Goal: Task Accomplishment & Management: Manage account settings

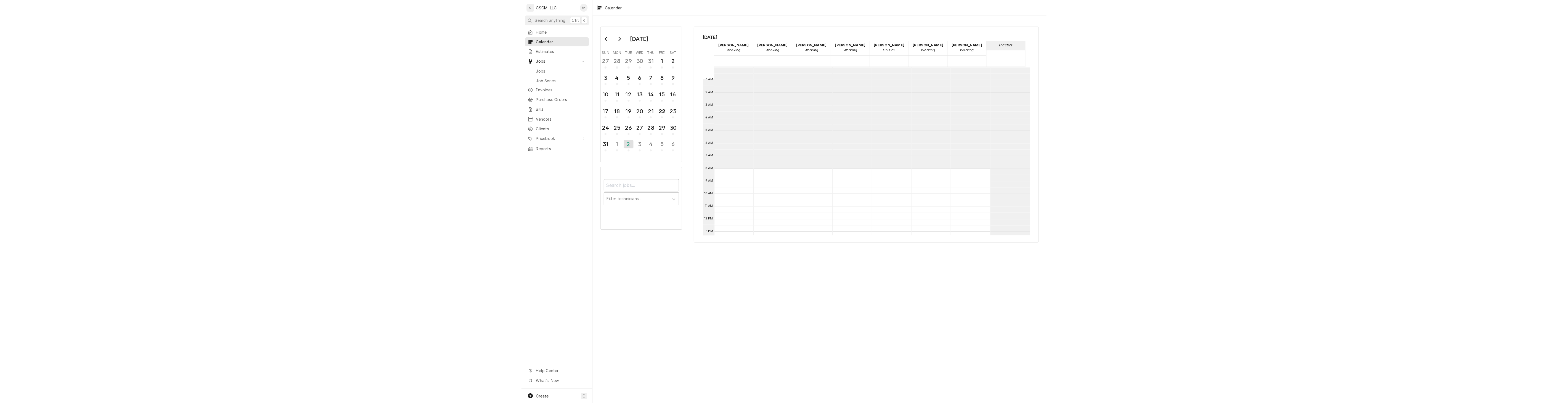
scroll to position [100, 0]
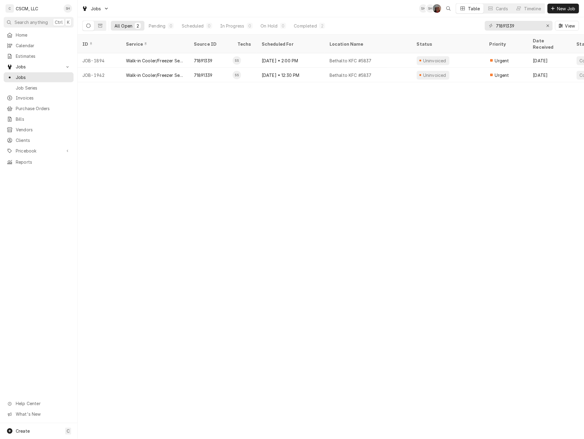
click at [160, 26] on div "Pending" at bounding box center [157, 26] width 17 height 6
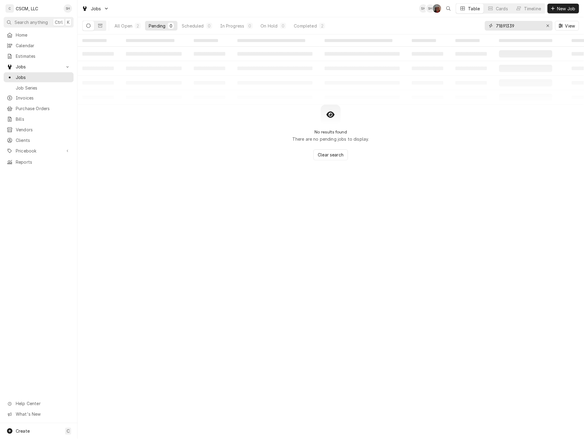
click at [547, 24] on icon "Erase input" at bounding box center [547, 26] width 3 height 4
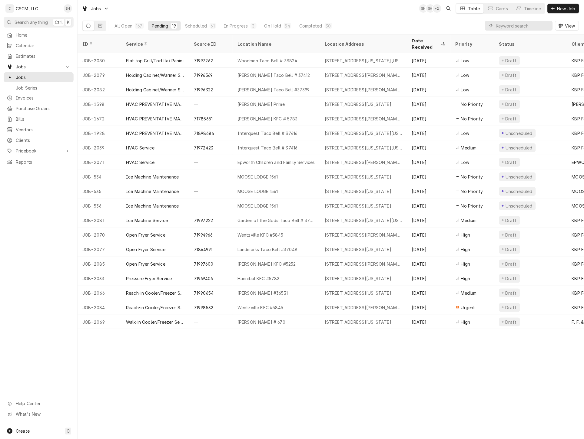
click at [363, 232] on div "718 W. Pearce Blvd, Wentzville, Missouri 63385" at bounding box center [364, 235] width 78 height 6
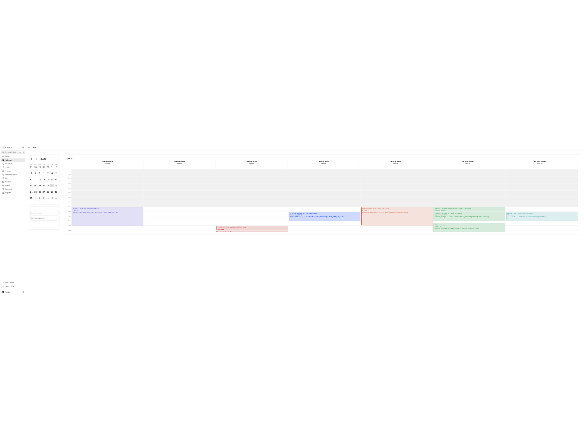
scroll to position [110, 0]
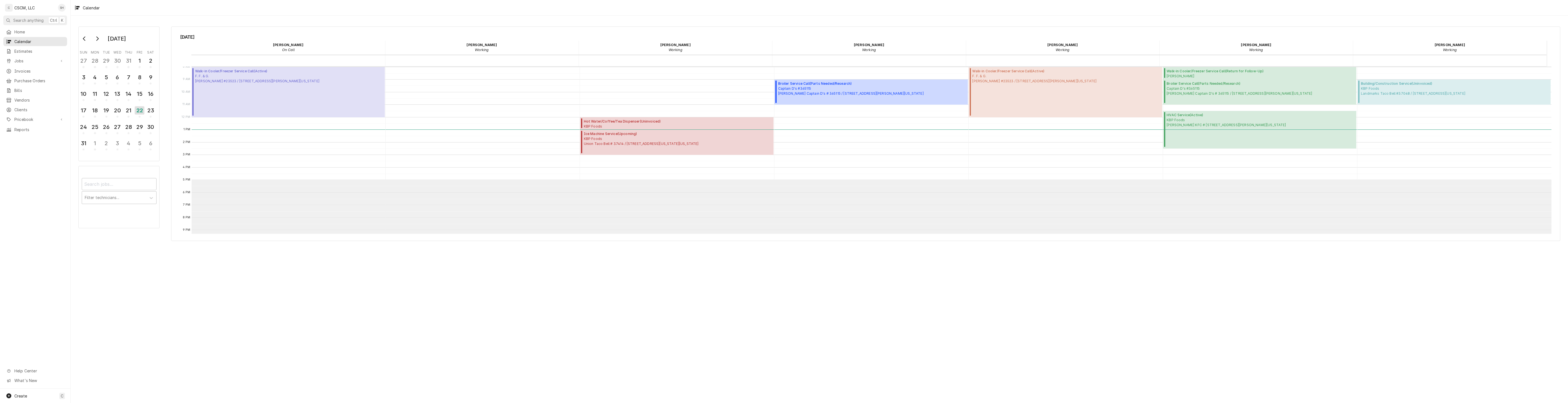
click at [426, 32] on div "Friday, Aug 22nd Chris Lynch On Call 22 Fri Dena Vecchetti Working 22 Fri Izaia…" at bounding box center [866, 133] width 1389 height 214
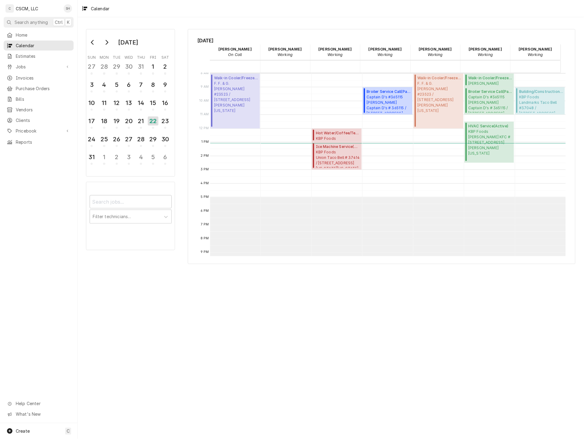
click at [34, 64] on span "Jobs" at bounding box center [39, 67] width 46 height 6
click at [35, 74] on span "Jobs" at bounding box center [43, 77] width 55 height 6
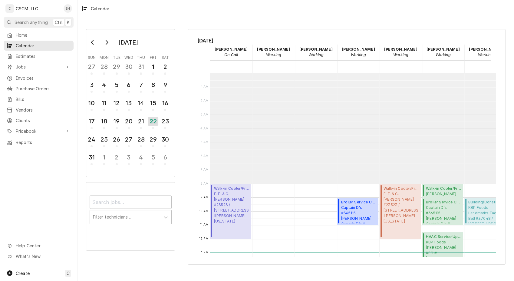
scroll to position [110, 0]
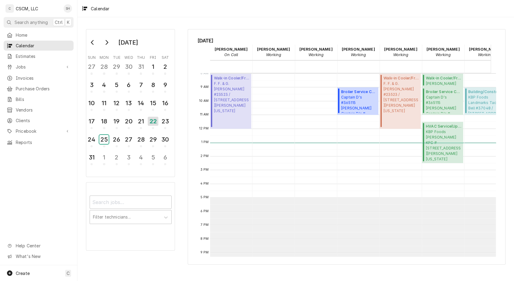
click at [105, 141] on div "25" at bounding box center [103, 139] width 9 height 9
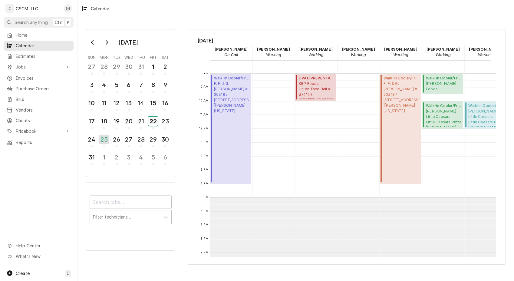
click at [151, 123] on div "22" at bounding box center [152, 121] width 9 height 9
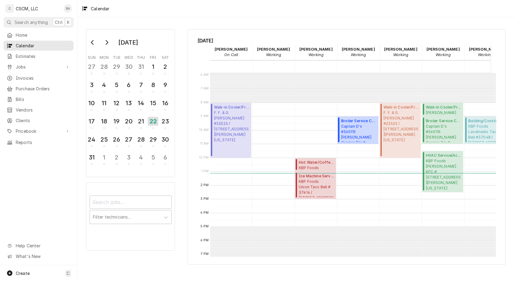
scroll to position [85, 0]
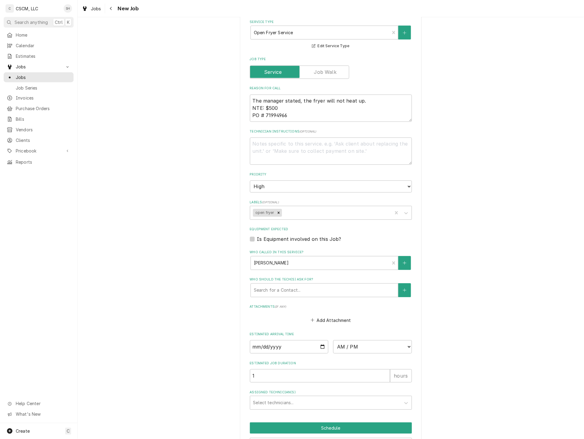
scroll to position [362, 0]
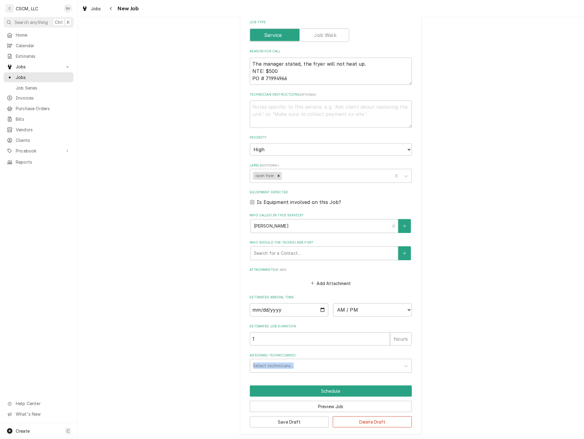
drag, startPoint x: 313, startPoint y: 356, endPoint x: 300, endPoint y: 364, distance: 15.3
click at [301, 364] on div "Assigned Technician(s) Select technicians..." at bounding box center [331, 363] width 162 height 20
drag, startPoint x: 300, startPoint y: 364, endPoint x: 296, endPoint y: 366, distance: 5.0
click at [296, 366] on div "Assigned Technician(s)" at bounding box center [325, 366] width 144 height 11
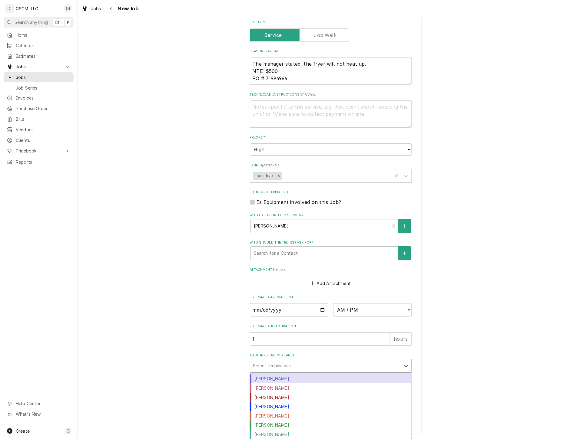
click at [283, 376] on div "Chris Lynch" at bounding box center [330, 378] width 161 height 9
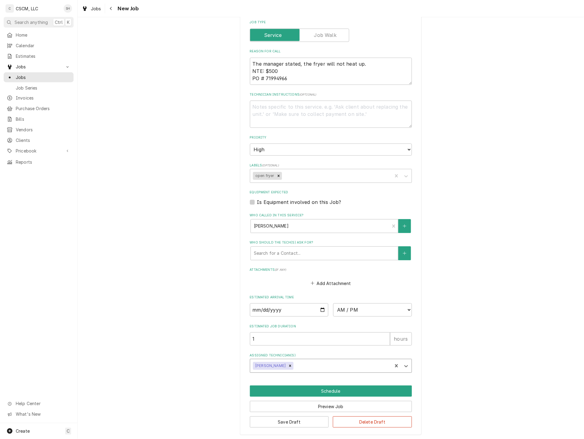
type textarea "x"
click at [322, 309] on input "Date" at bounding box center [289, 309] width 79 height 13
type input "2025-08-22"
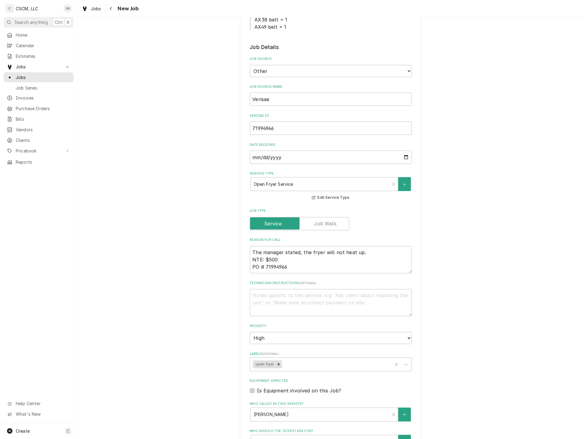
scroll to position [235, 0]
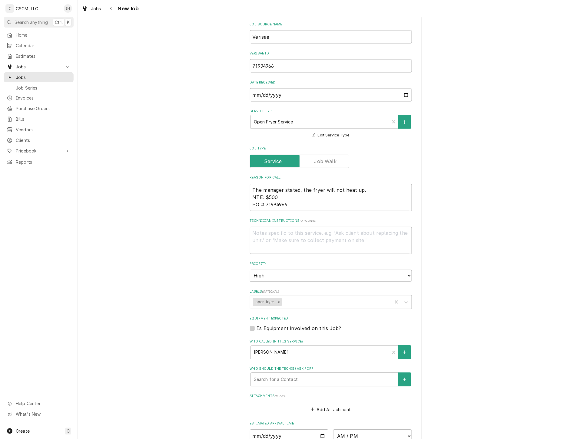
type textarea "x"
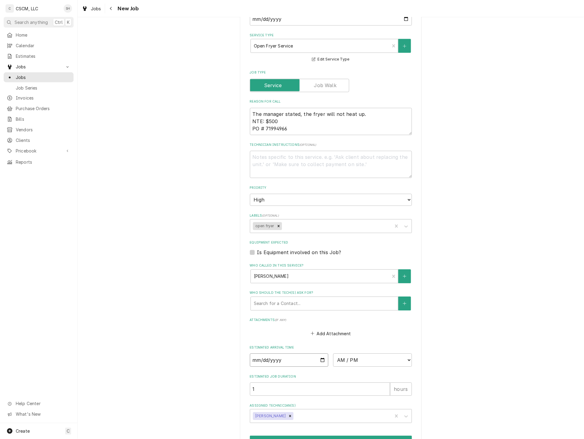
scroll to position [362, 0]
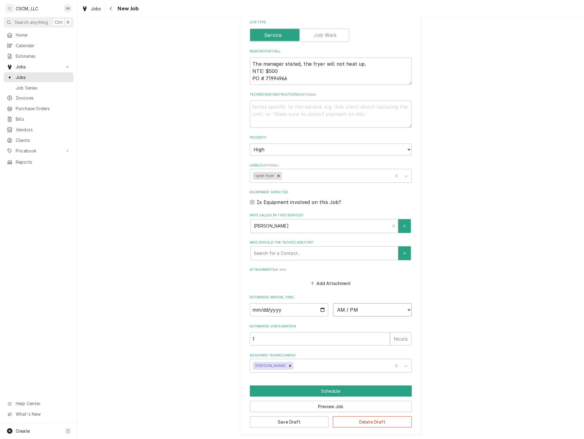
click at [341, 314] on select "AM / PM 6:00 AM 6:15 AM 6:30 AM 6:45 AM 7:00 AM 7:15 AM 7:30 AM 7:45 AM 8:00 AM…" at bounding box center [372, 309] width 79 height 13
select select "14:00:00"
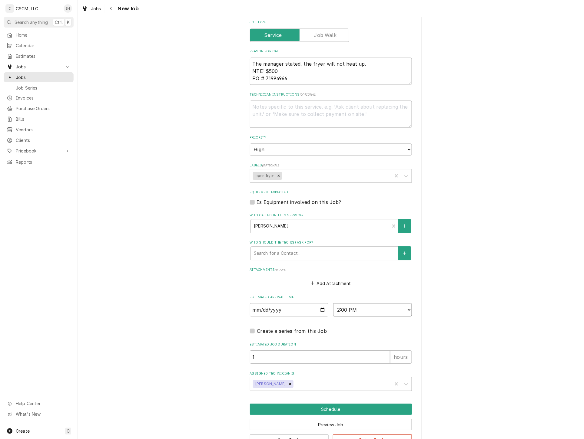
scroll to position [380, 0]
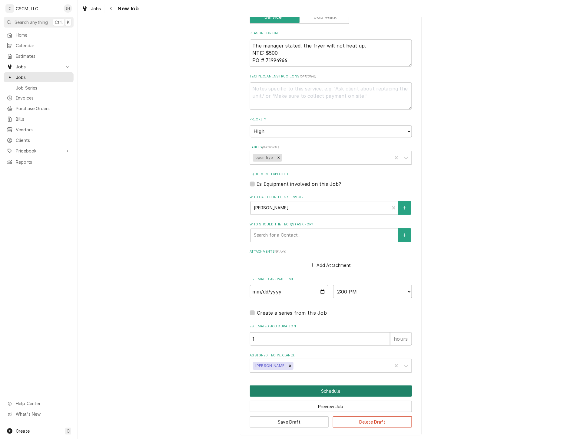
click at [370, 392] on button "Schedule" at bounding box center [331, 391] width 162 height 11
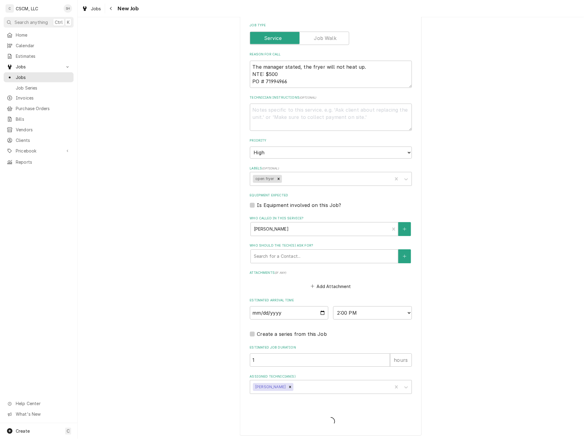
type textarea "x"
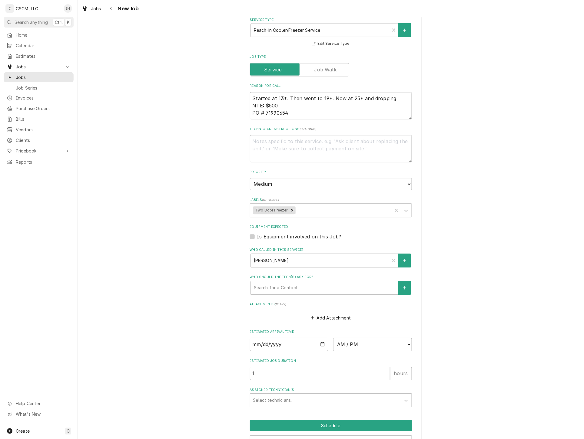
scroll to position [355, 0]
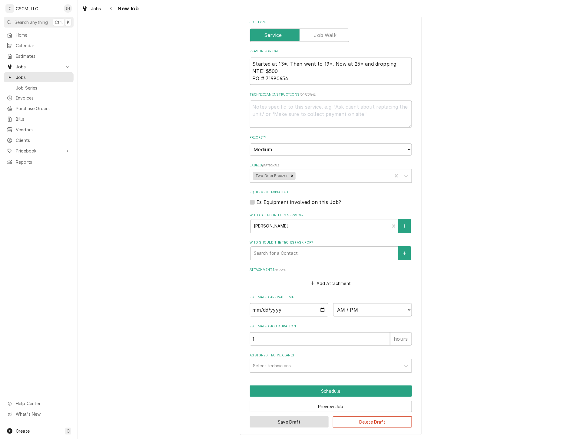
click at [308, 424] on button "Save Draft" at bounding box center [289, 422] width 79 height 11
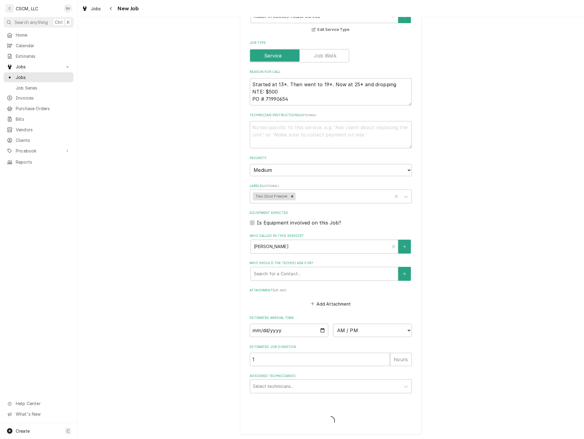
type textarea "x"
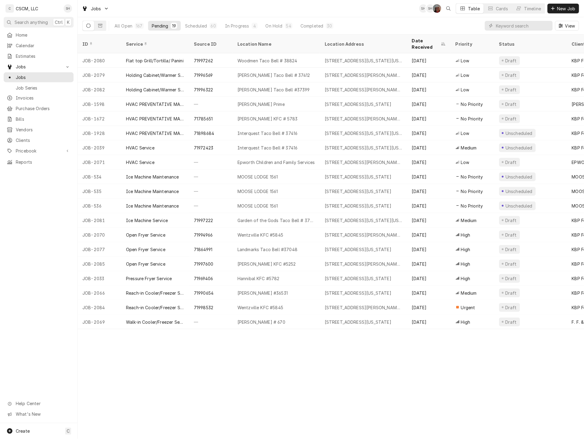
click at [396, 305] on div "[STREET_ADDRESS][PERSON_NAME][US_STATE]" at bounding box center [364, 308] width 78 height 6
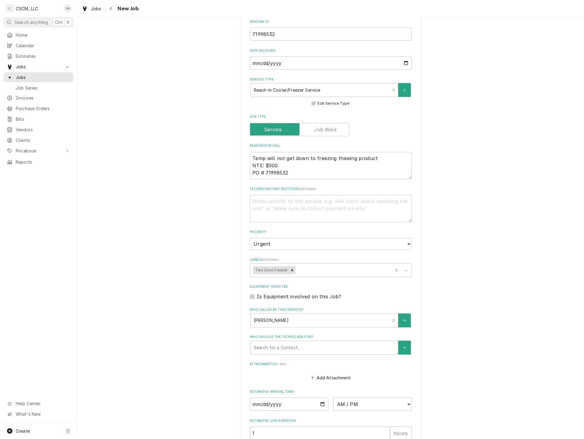
scroll to position [362, 0]
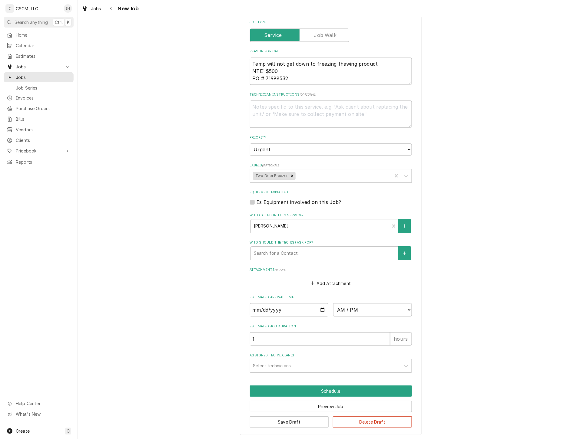
click at [292, 365] on div "Assigned Technician(s)" at bounding box center [325, 366] width 144 height 11
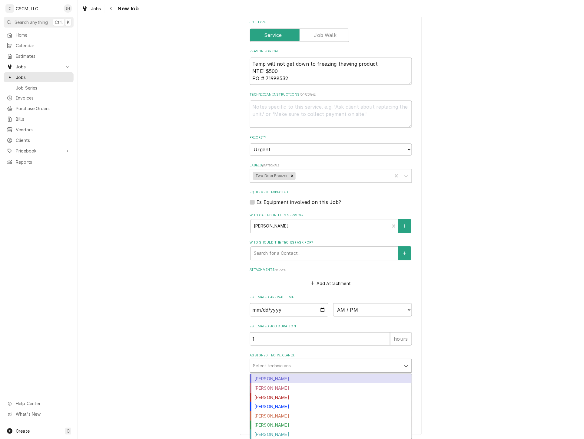
click at [286, 379] on div "[PERSON_NAME]" at bounding box center [330, 378] width 161 height 9
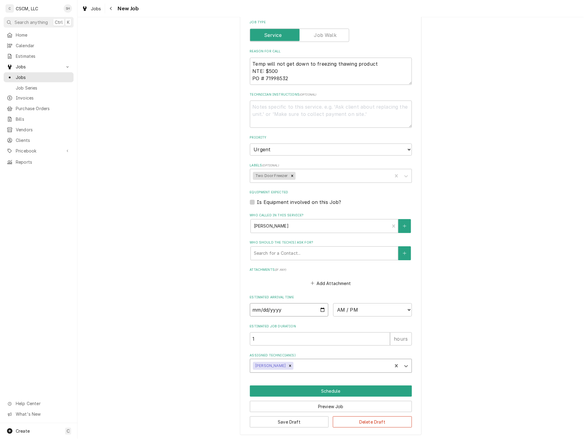
click at [320, 307] on input "Date" at bounding box center [289, 309] width 79 height 13
type textarea "x"
type input "[DATE]"
click at [356, 308] on select "AM / PM 6:00 AM 6:15 AM 6:30 AM 6:45 AM 7:00 AM 7:15 AM 7:30 AM 7:45 AM 8:00 AM…" at bounding box center [372, 309] width 79 height 13
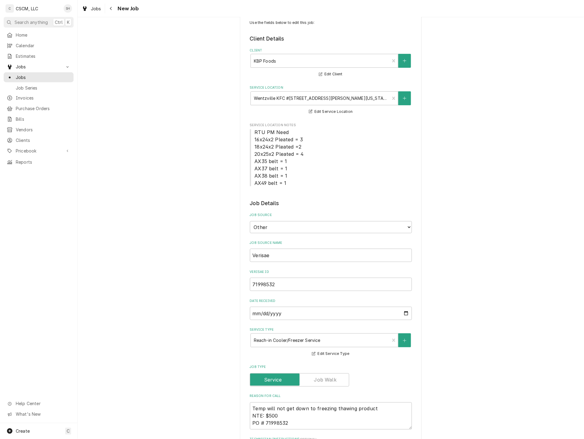
scroll to position [0, 0]
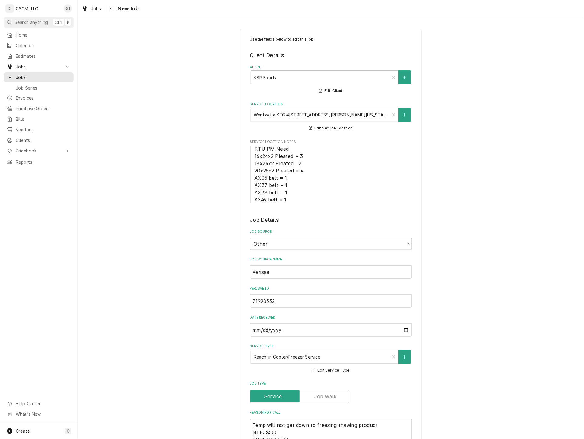
click at [187, 104] on div "Use the fields below to edit this job: Client Details Client KBP Foods Edit Cli…" at bounding box center [331, 413] width 506 height 779
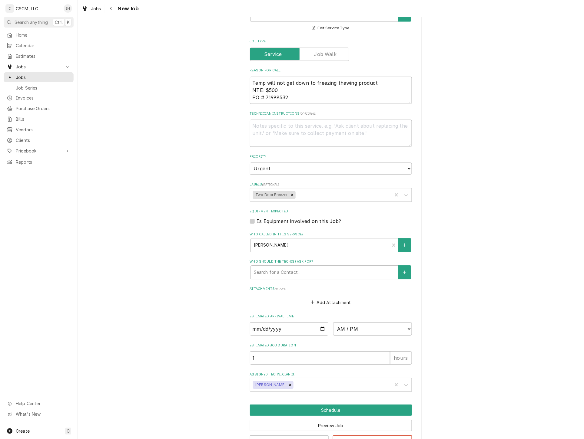
scroll to position [362, 0]
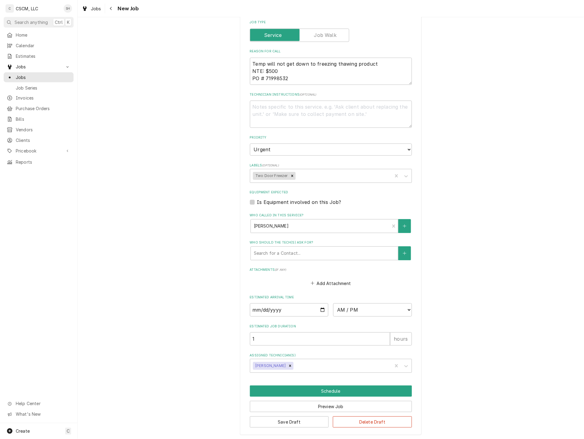
type textarea "x"
click at [349, 310] on select "AM / PM 6:00 AM 6:15 AM 6:30 AM 6:45 AM 7:00 AM 7:15 AM 7:30 AM 7:45 AM 8:00 AM…" at bounding box center [372, 309] width 79 height 13
click at [352, 311] on select "AM / PM 6:00 AM 6:15 AM 6:30 AM 6:45 AM 7:00 AM 7:15 AM 7:30 AM 7:45 AM 8:00 AM…" at bounding box center [372, 309] width 79 height 13
select select "13:00:00"
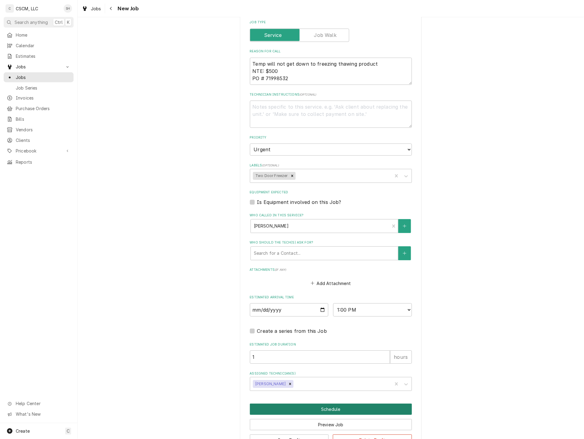
click at [313, 411] on button "Schedule" at bounding box center [331, 409] width 162 height 11
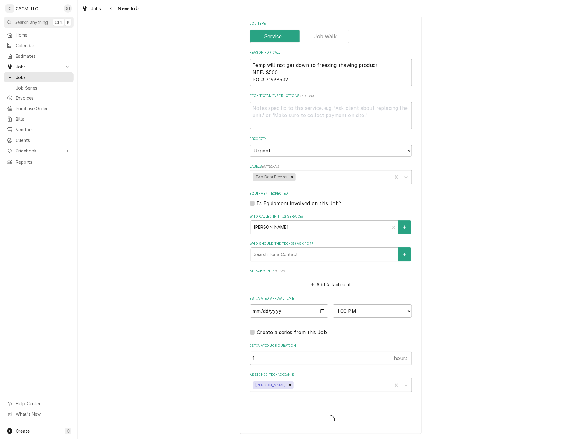
scroll to position [359, 0]
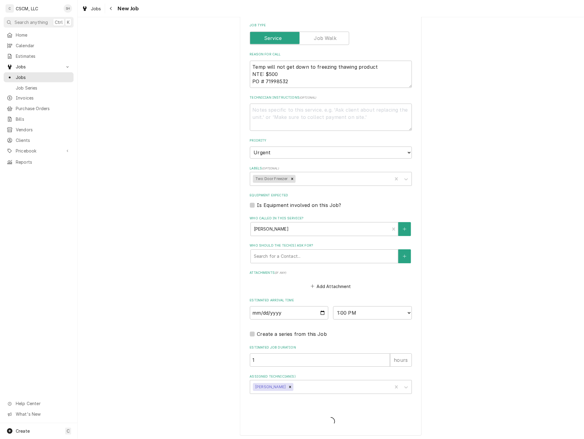
type textarea "x"
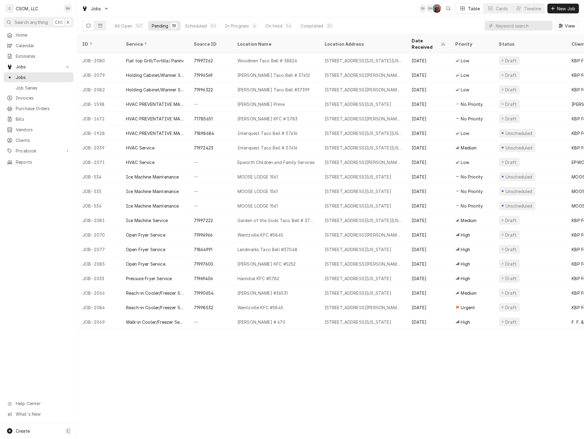
click at [336, 304] on div "[STREET_ADDRESS][PERSON_NAME][US_STATE]" at bounding box center [363, 307] width 87 height 15
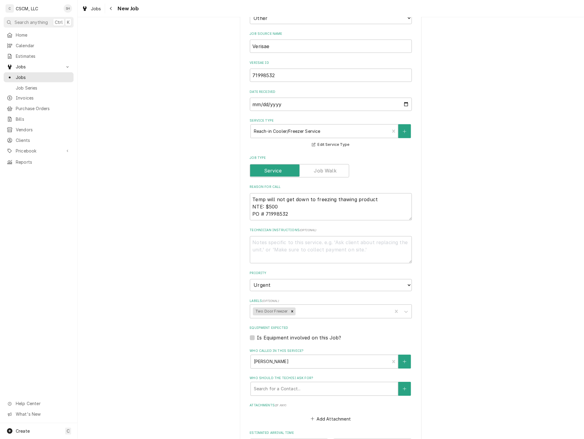
scroll to position [362, 0]
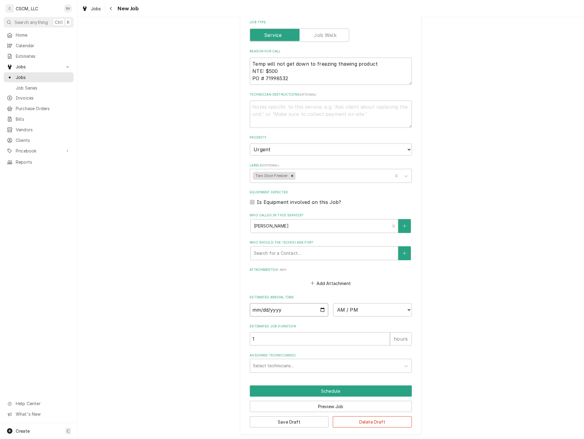
click at [317, 306] on input "Date" at bounding box center [289, 309] width 79 height 13
type textarea "x"
type input "[DATE]"
click at [358, 313] on select "AM / PM 6:00 AM 6:15 AM 6:30 AM 6:45 AM 7:00 AM 7:15 AM 7:30 AM 7:45 AM 8:00 AM…" at bounding box center [372, 309] width 79 height 13
type textarea "x"
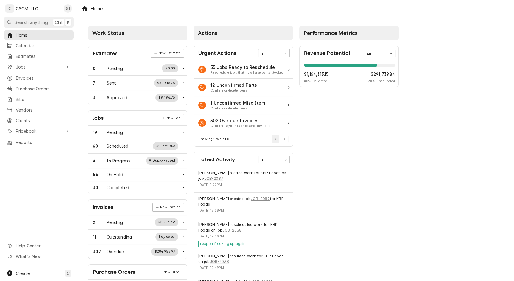
click at [48, 63] on div "Jobs" at bounding box center [39, 67] width 68 height 8
click at [46, 78] on span "Jobs" at bounding box center [43, 77] width 55 height 6
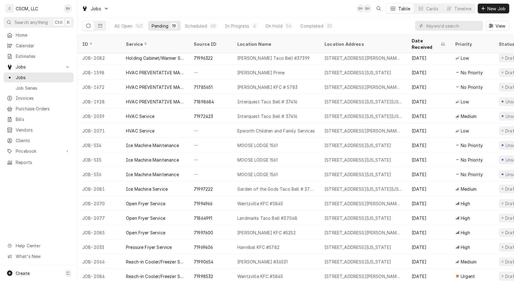
scroll to position [46, 0]
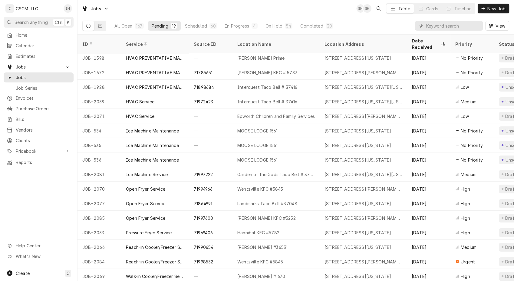
click at [345, 269] on div "8127 Olive Blvd, University City, Missouri 63130" at bounding box center [363, 276] width 87 height 15
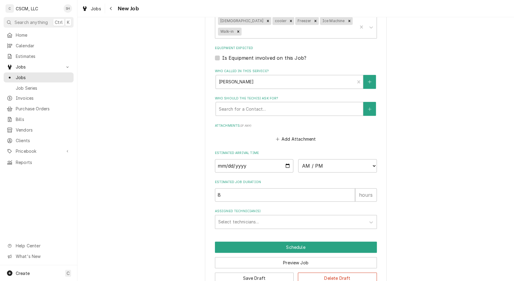
scroll to position [390, 0]
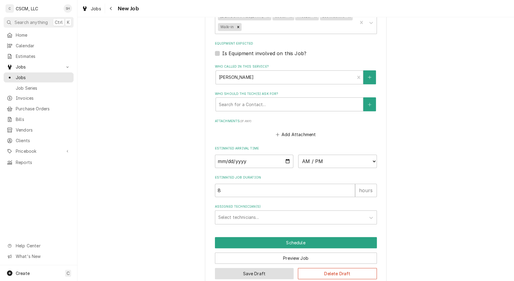
click at [268, 268] on button "Save Draft" at bounding box center [254, 273] width 79 height 11
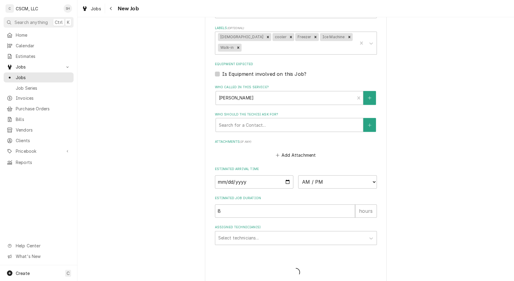
type textarea "x"
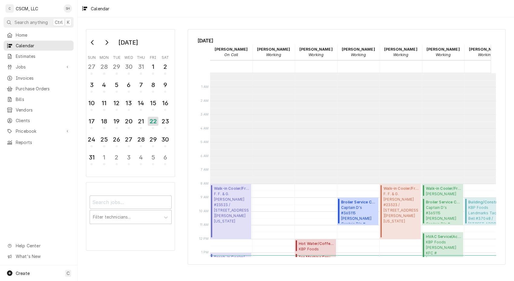
scroll to position [110, 0]
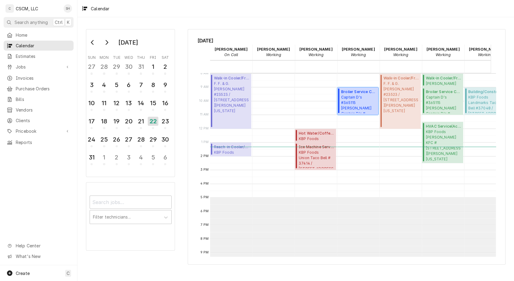
click at [363, 103] on span "Captain D's #365115 [PERSON_NAME] Captain D's # 365115 / [STREET_ADDRESS][PERSO…" at bounding box center [358, 103] width 35 height 18
click at [103, 141] on div "25" at bounding box center [103, 139] width 9 height 9
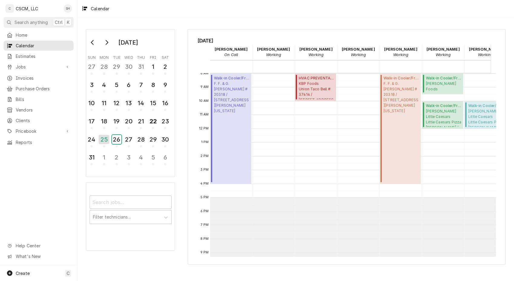
click at [114, 139] on div "26" at bounding box center [116, 139] width 9 height 9
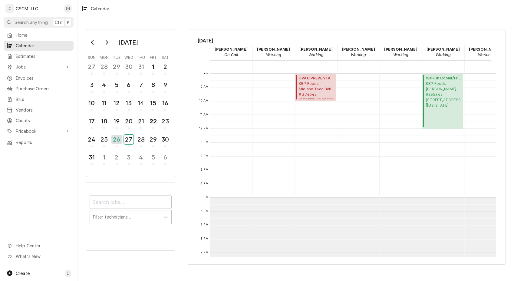
click at [126, 138] on div "27" at bounding box center [128, 139] width 9 height 9
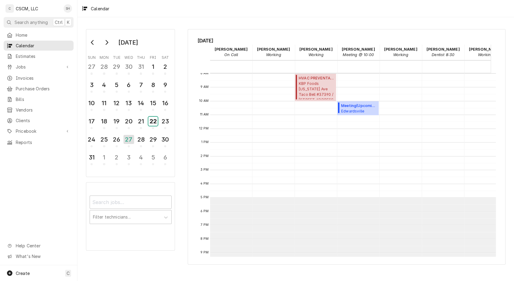
click at [156, 124] on div "22" at bounding box center [152, 121] width 9 height 9
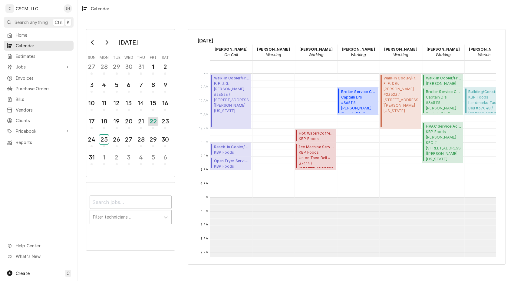
click at [104, 137] on div "25" at bounding box center [103, 139] width 9 height 9
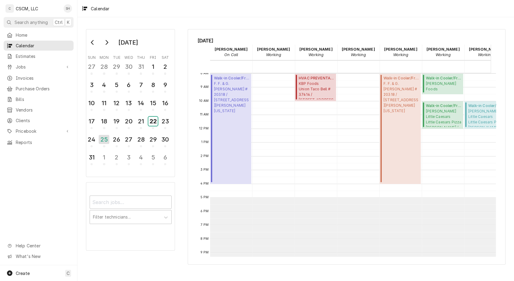
click at [156, 123] on div "22" at bounding box center [152, 121] width 9 height 9
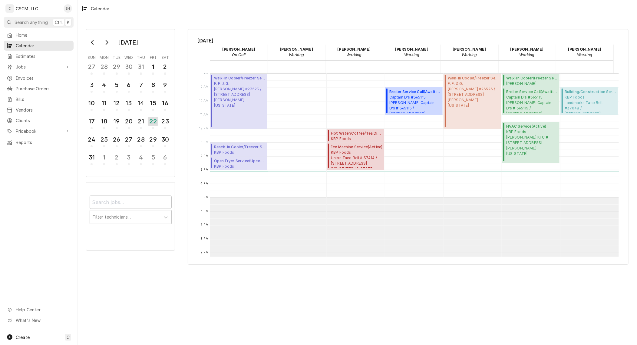
click at [514, 280] on div "August 2025 Sun Mon Tue Wed Thu Fri Sat 27 28 29 30 31 1 2 3 4 5 6 7 8 9 10 11 …" at bounding box center [358, 180] width 560 height 327
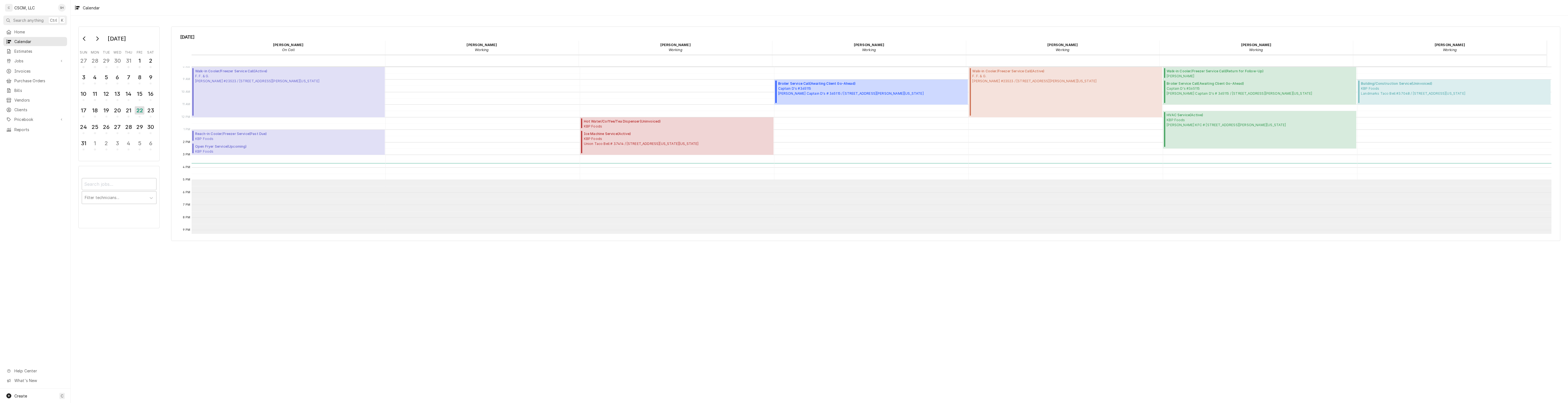
click at [469, 255] on div "August 2025 Sun Mon Tue Wed Thu Fri Sat 27 28 29 30 31 1 2 3 4 5 6 7 8 9 10 11 …" at bounding box center [820, 209] width 1498 height 388
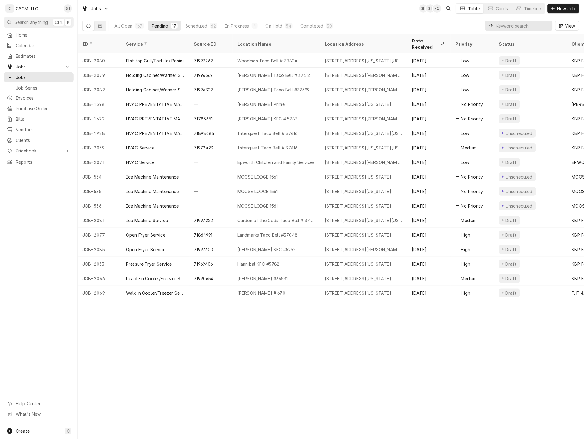
click at [539, 23] on input "Dynamic Content Wrapper" at bounding box center [523, 26] width 54 height 10
paste input "71999736"
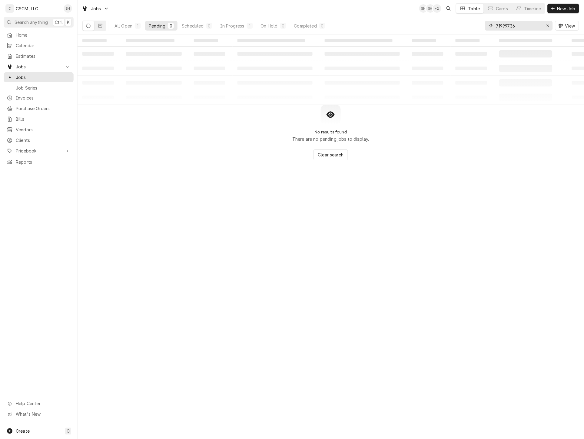
type input "71999736"
click at [123, 26] on div "All Open" at bounding box center [123, 26] width 18 height 6
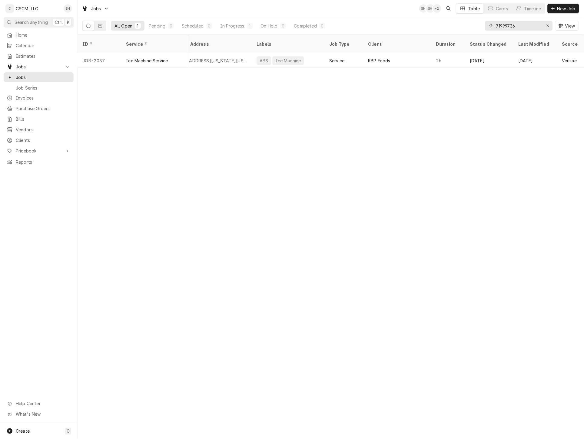
scroll to position [0, 474]
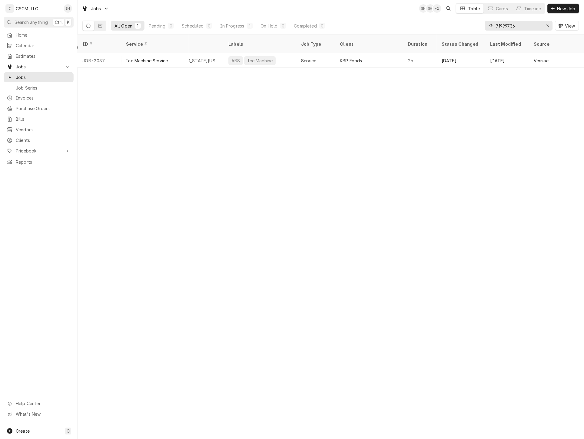
click at [546, 25] on div "Erase input" at bounding box center [548, 26] width 6 height 6
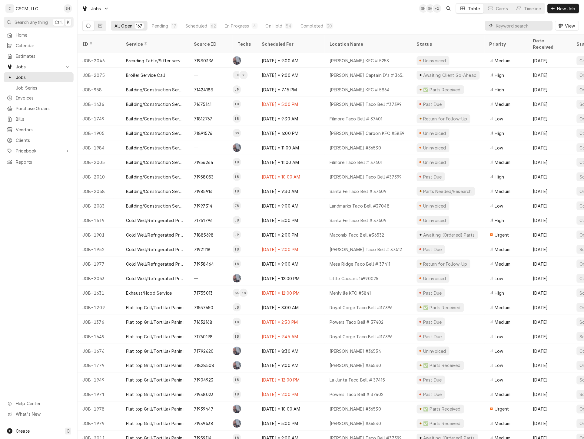
click at [546, 27] on input "Dynamic Content Wrapper" at bounding box center [523, 26] width 54 height 10
click at [528, 28] on input "Dynamic Content Wrapper" at bounding box center [523, 26] width 54 height 10
paste input "71891339"
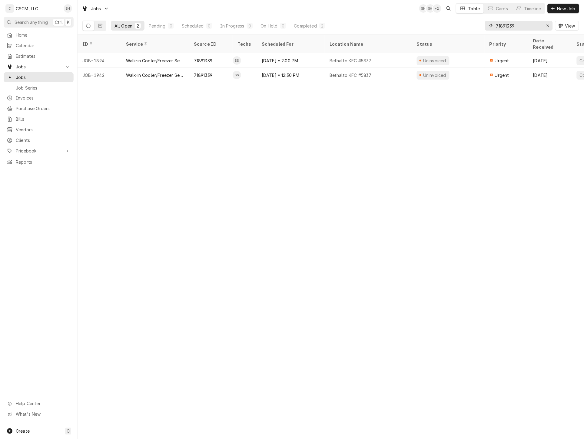
type input "71891339"
click at [297, 57] on div "Jul 30 • 2:00 PM" at bounding box center [291, 60] width 68 height 15
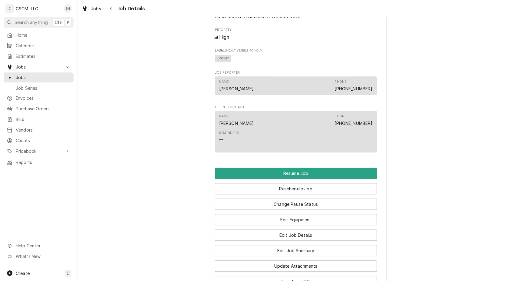
scroll to position [644, 0]
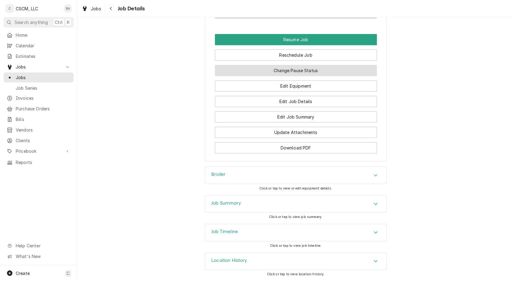
click at [311, 71] on button "Change Pause Status" at bounding box center [296, 70] width 162 height 11
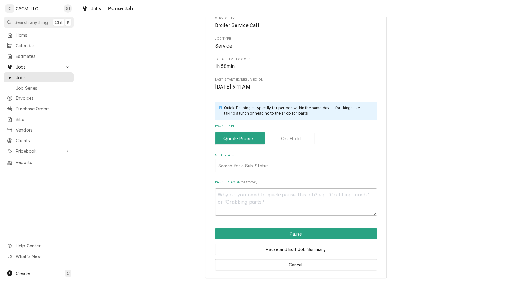
scroll to position [58, 0]
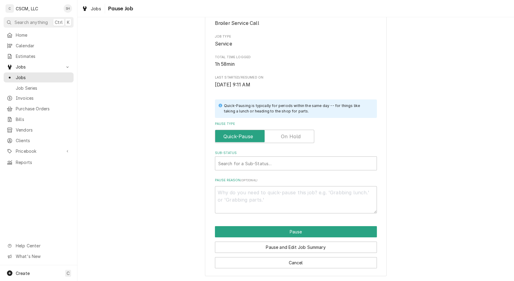
click at [288, 137] on label "Pause Type" at bounding box center [264, 136] width 99 height 13
click at [288, 137] on input "Pause Type" at bounding box center [265, 136] width 94 height 13
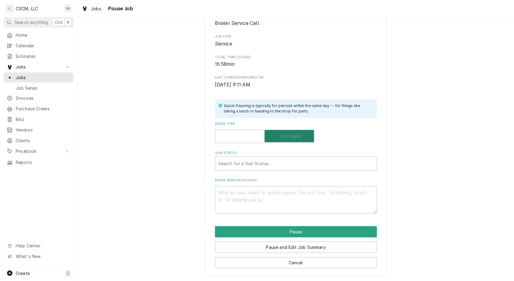
checkbox input "true"
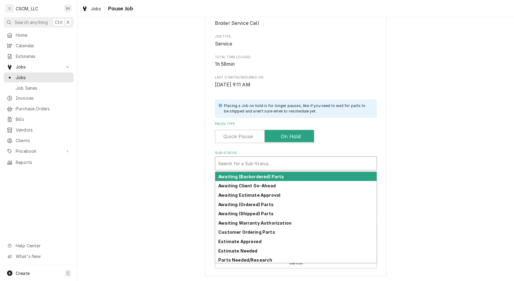
click at [250, 163] on div "Sub-Status" at bounding box center [295, 163] width 155 height 11
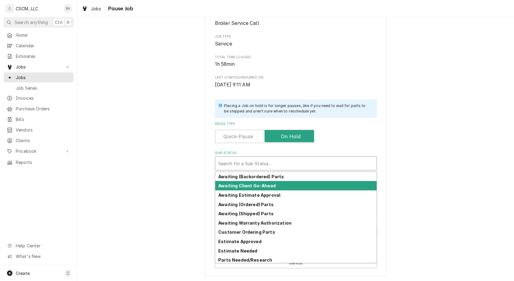
click at [267, 188] on strong "Awaiting Client Go-Ahead" at bounding box center [247, 185] width 58 height 5
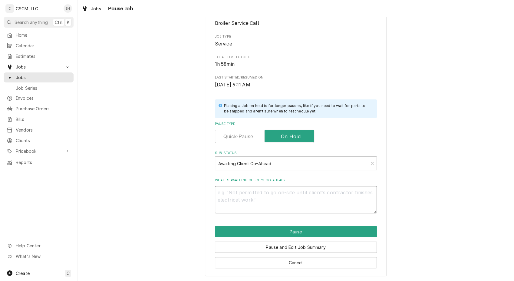
click at [266, 201] on textarea "What is awaiting client’s go-ahead?" at bounding box center [296, 199] width 162 height 27
type textarea "x"
type textarea "8"
type textarea "x"
type textarea "8/"
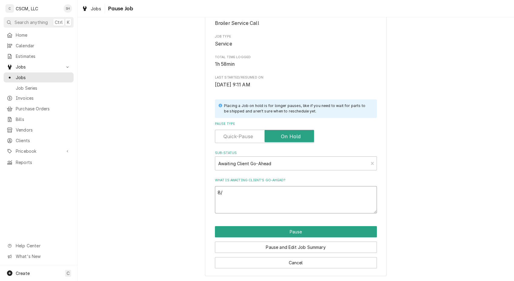
type textarea "x"
type textarea "8/2"
type textarea "x"
type textarea "8/20"
type textarea "x"
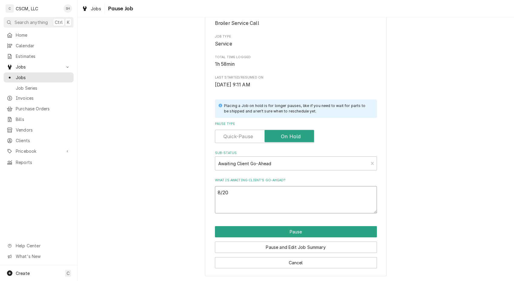
type textarea "8/2"
type textarea "x"
type textarea "8/22"
type textarea "x"
type textarea "8/22"
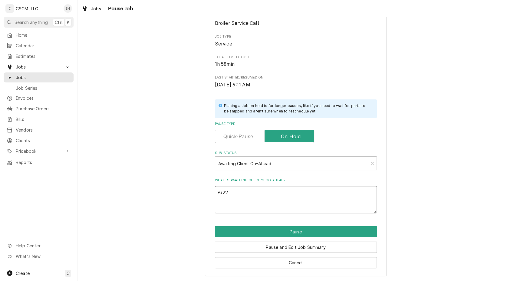
type textarea "x"
type textarea "8/22 v"
type textarea "x"
type textarea "8/22 via"
type textarea "x"
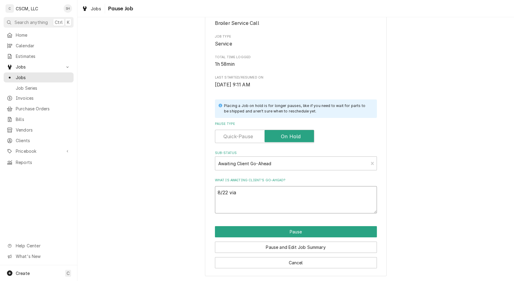
type textarea "8/22 via"
type textarea "x"
type textarea "8/22 via D"
type textarea "x"
type textarea "8/22 via De"
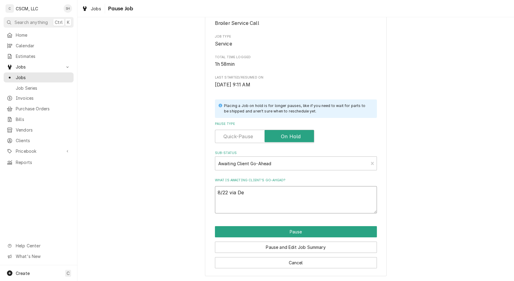
type textarea "x"
type textarea "8/22 via Den"
type textarea "x"
type textarea "8/22 via Dena"
click at [292, 229] on button "Pause" at bounding box center [296, 231] width 162 height 11
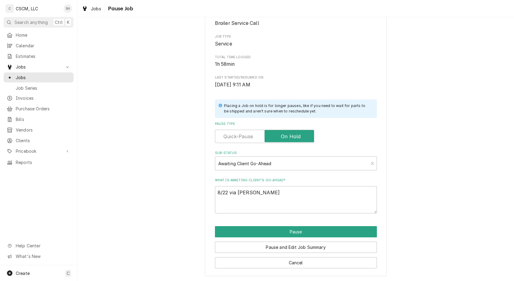
type textarea "x"
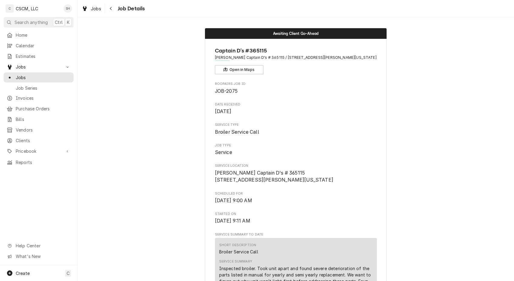
scroll to position [230, 0]
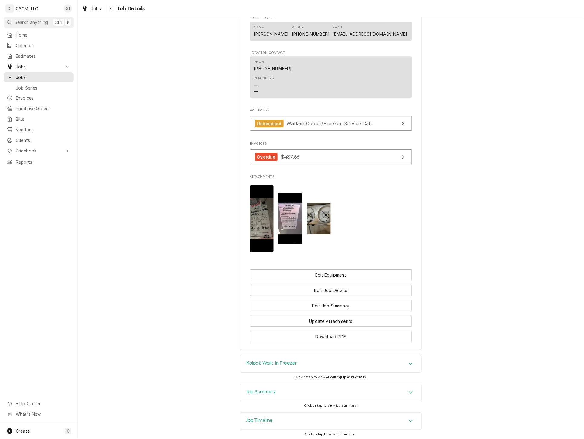
scroll to position [512, 0]
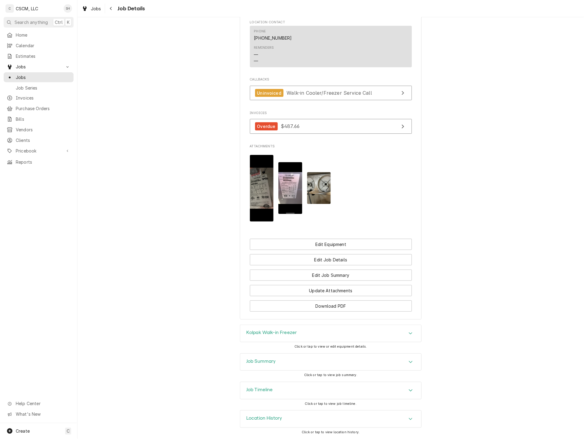
click at [351, 388] on div "Job Timeline" at bounding box center [330, 390] width 181 height 17
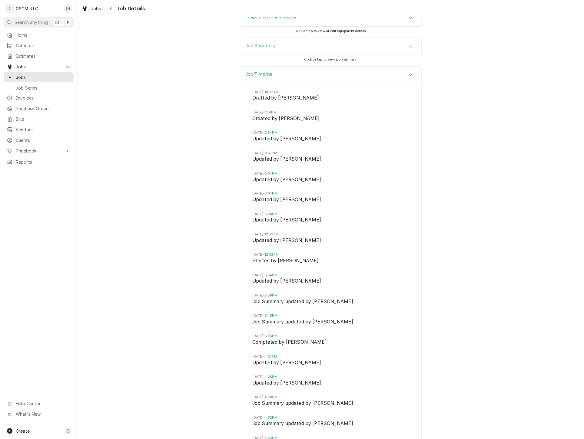
scroll to position [813, 0]
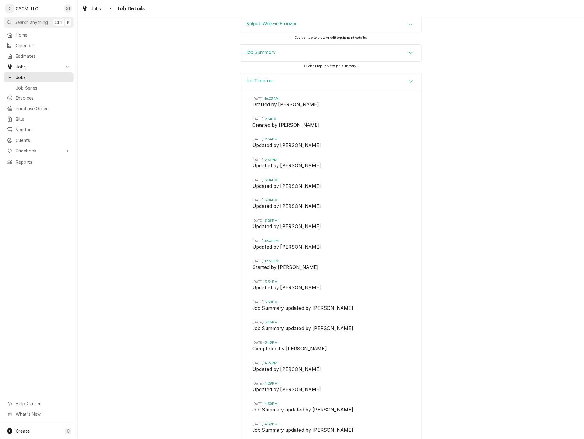
click at [111, 7] on icon "Navigate back" at bounding box center [111, 8] width 3 height 4
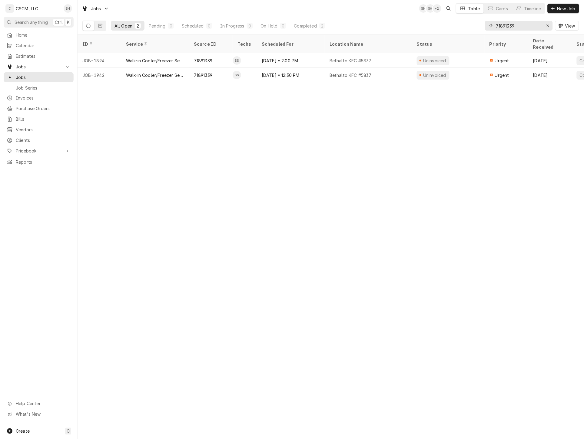
click at [280, 56] on div "Jul 30 • 2:00 PM" at bounding box center [291, 60] width 68 height 15
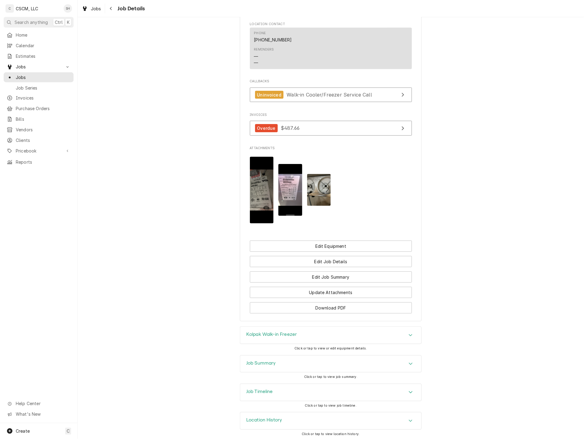
scroll to position [512, 0]
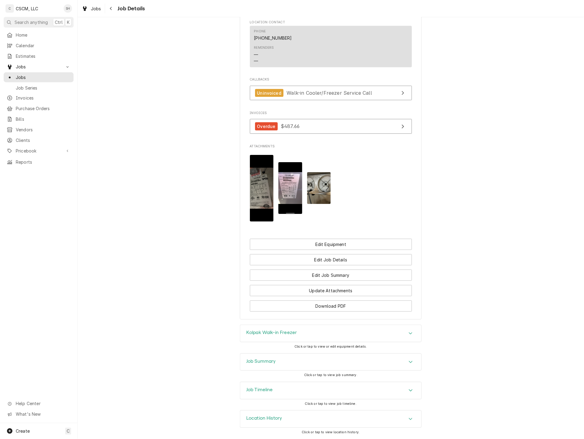
click at [283, 359] on div "Job Summary" at bounding box center [330, 362] width 181 height 17
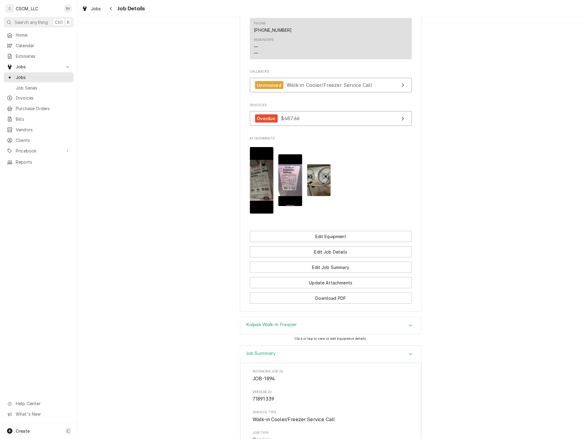
scroll to position [714, 0]
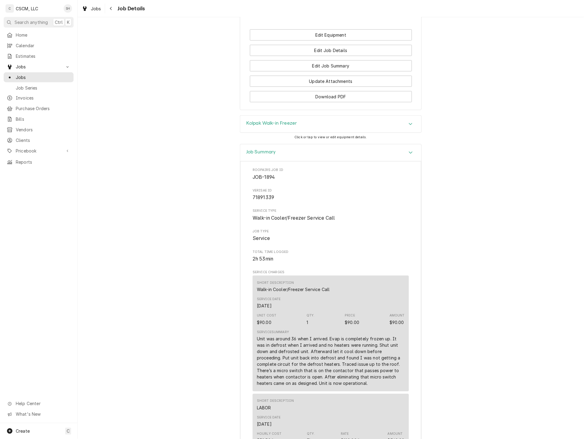
click at [277, 155] on div "Job Summary" at bounding box center [330, 152] width 181 height 17
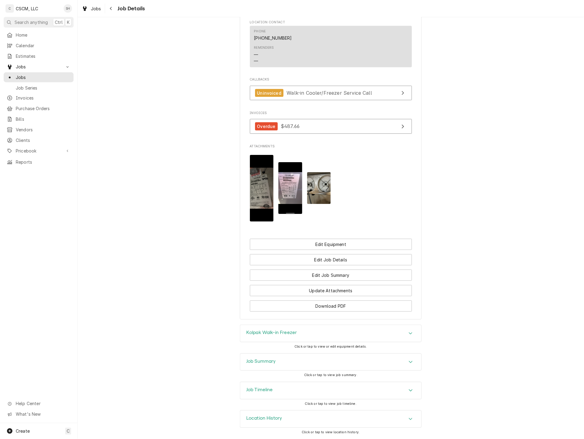
click at [293, 392] on div "Job Timeline" at bounding box center [330, 390] width 181 height 17
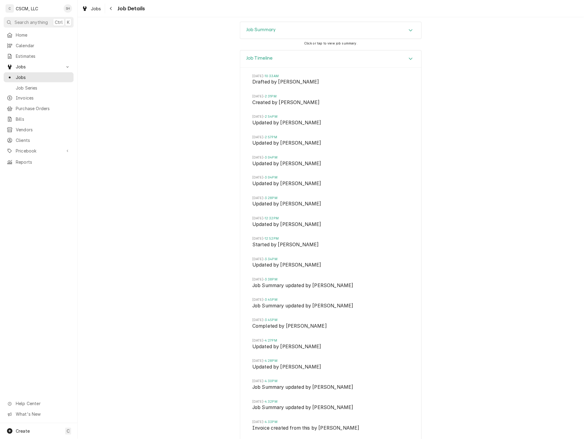
scroll to position [882, 0]
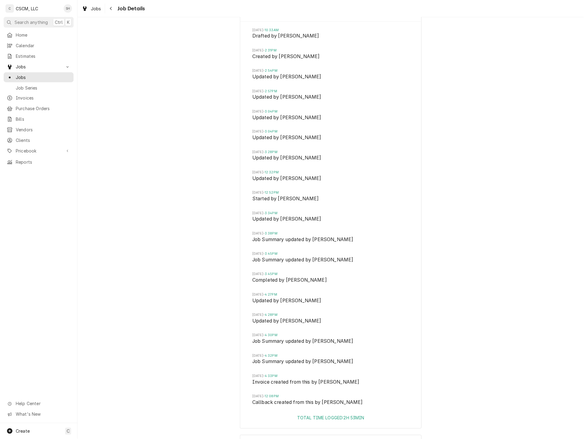
click at [113, 8] on div "Navigate back" at bounding box center [111, 8] width 6 height 6
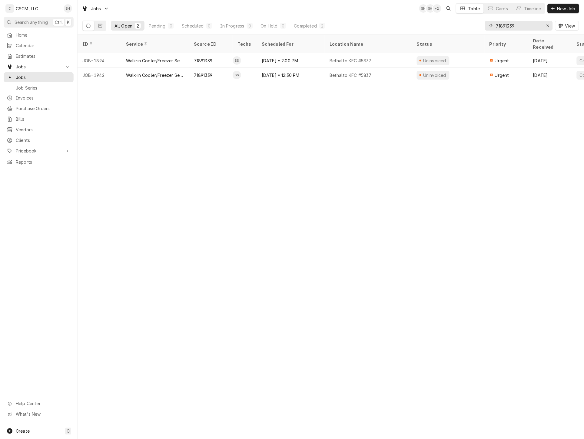
click at [276, 69] on div "Jul 31 • 12:30 PM" at bounding box center [291, 75] width 68 height 15
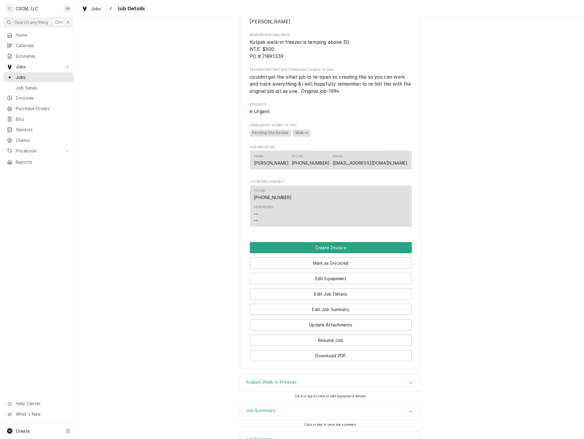
scroll to position [470, 0]
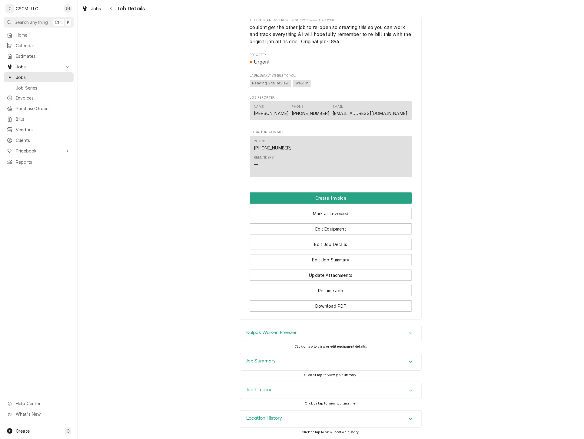
click at [311, 355] on div "Job Summary" at bounding box center [330, 362] width 181 height 17
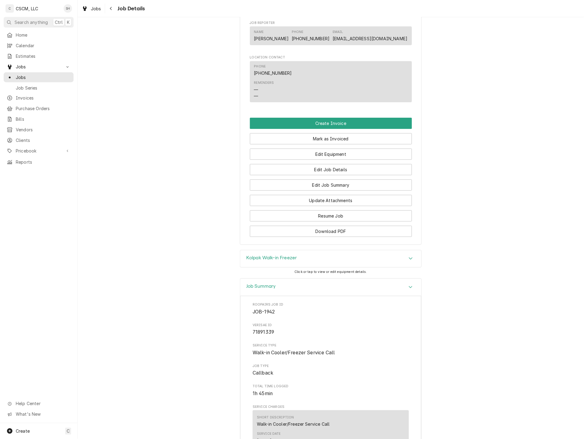
click at [306, 296] on div "Job Summary" at bounding box center [330, 287] width 181 height 17
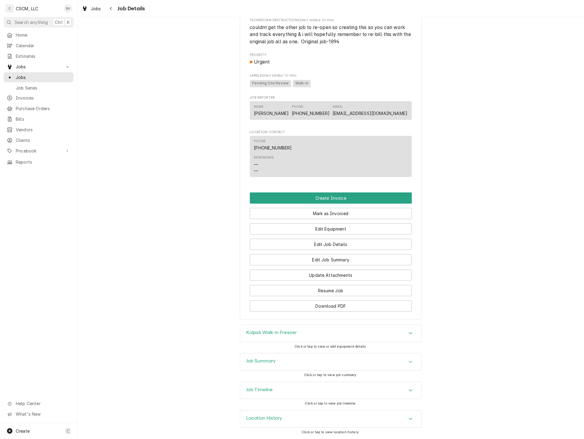
click at [323, 392] on div "Job Timeline" at bounding box center [330, 390] width 181 height 17
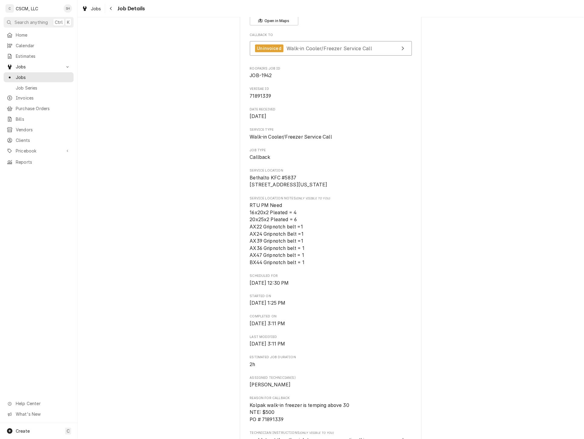
scroll to position [0, 0]
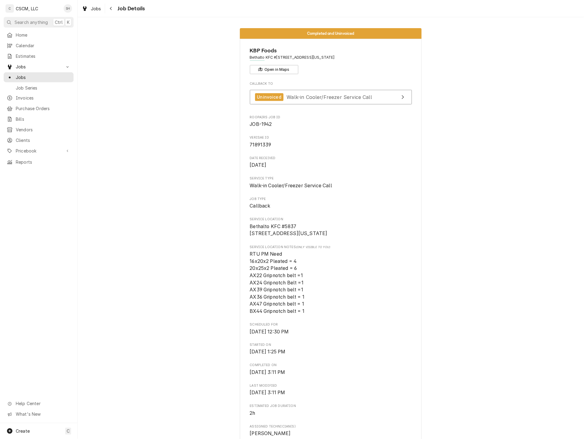
click at [110, 9] on icon "Navigate back" at bounding box center [111, 8] width 3 height 4
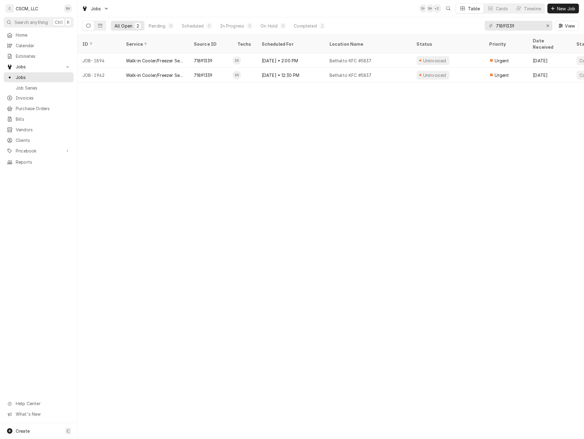
click at [252, 53] on td "SS" at bounding box center [245, 60] width 24 height 15
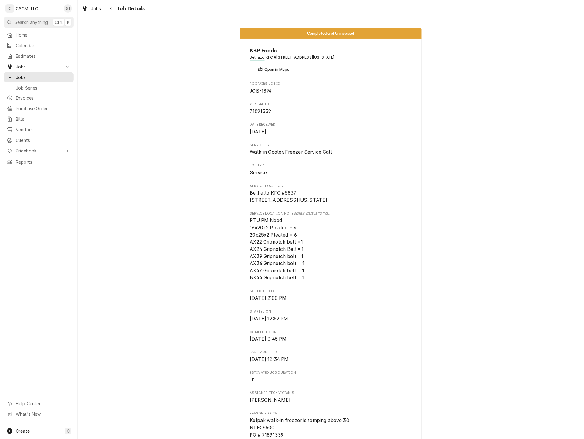
click at [113, 11] on div "Navigate back" at bounding box center [111, 8] width 6 height 6
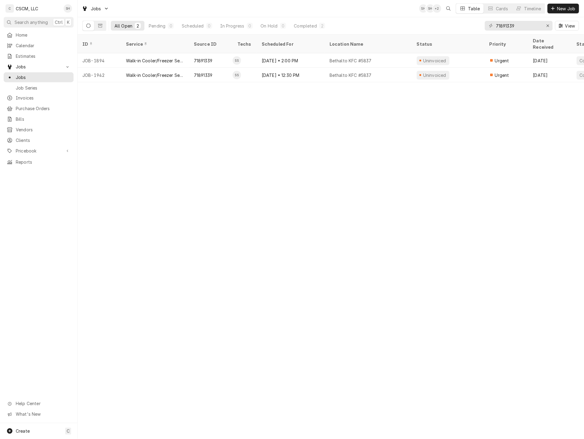
click at [170, 58] on div "Walk-in Cooler/Freezer Service Call" at bounding box center [155, 61] width 58 height 6
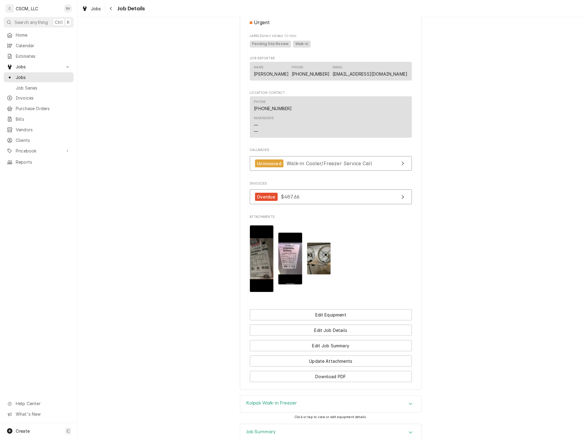
scroll to position [404, 0]
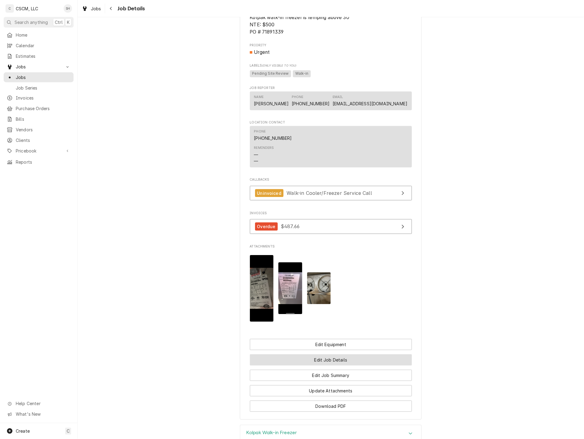
click at [349, 366] on button "Edit Job Details" at bounding box center [331, 360] width 162 height 11
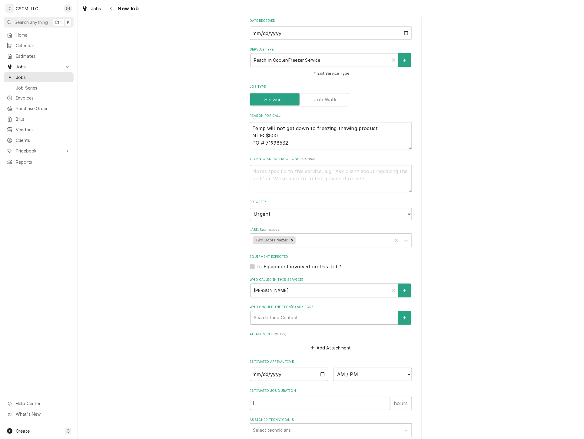
scroll to position [336, 0]
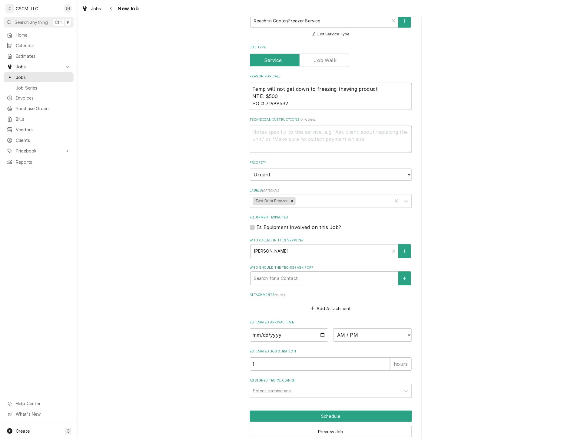
click at [33, 77] on span "Jobs" at bounding box center [43, 77] width 55 height 6
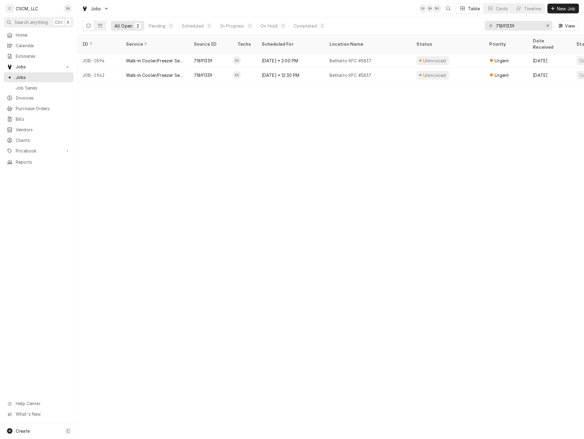
click at [149, 72] on div "Walk-in Cooler/Freezer Service Call" at bounding box center [155, 75] width 58 height 6
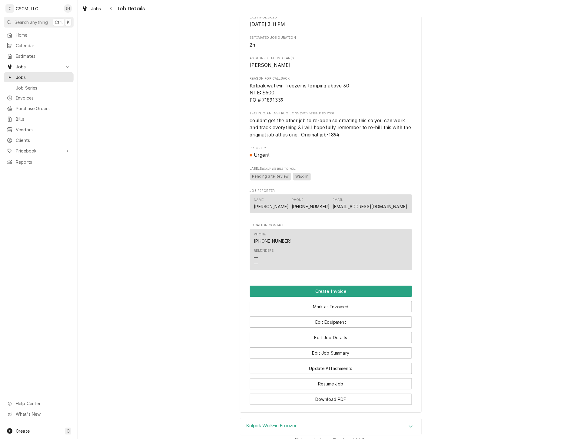
scroll to position [369, 0]
drag, startPoint x: 352, startPoint y: 143, endPoint x: 245, endPoint y: 128, distance: 107.8
click at [245, 128] on div "KBP Foods Bethalto KFC [STREET_ADDRESS][US_STATE] Open in Maps Callback To Unin…" at bounding box center [331, 41] width 182 height 743
copy span "couldnt get the other job to re-open so creating this so you can work and track…"
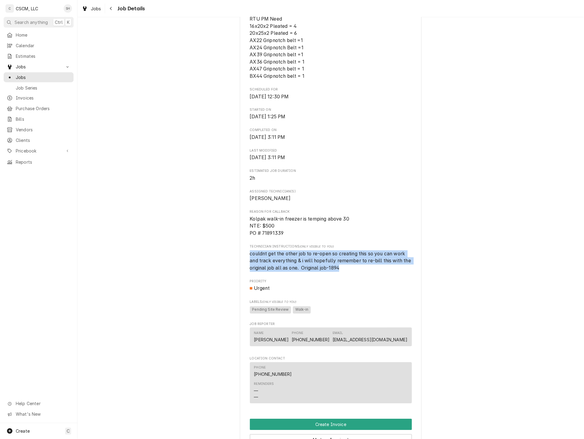
scroll to position [0, 0]
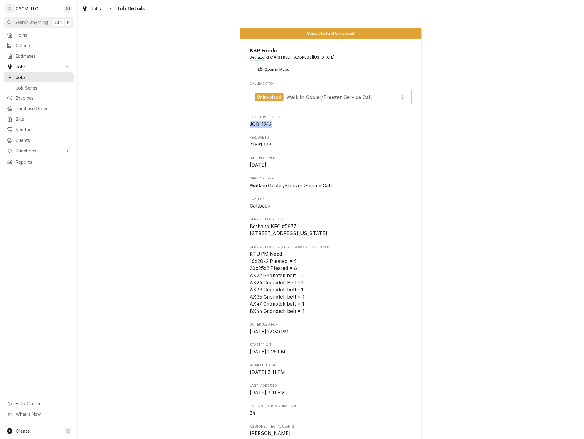
drag, startPoint x: 277, startPoint y: 124, endPoint x: 246, endPoint y: 125, distance: 31.2
click at [246, 125] on div "KBP Foods Bethalto KFC [STREET_ADDRESS][US_STATE] Open in Maps Callback To Unin…" at bounding box center [331, 410] width 182 height 743
copy span "JOB-1942"
click at [112, 10] on icon "Navigate back" at bounding box center [111, 8] width 3 height 4
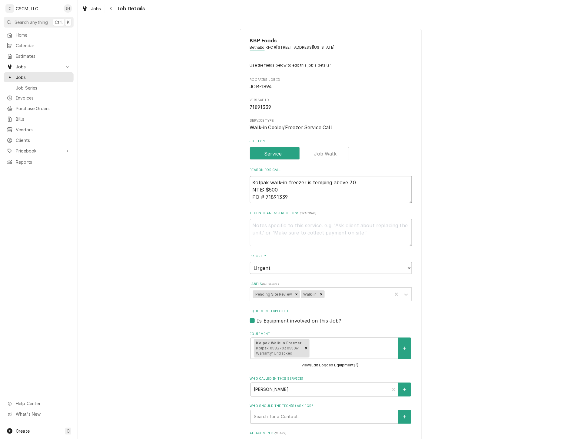
click at [301, 197] on textarea "Kolpak walk-in freezer is temping above 30 NTE: $500 PO # 71891339" at bounding box center [331, 189] width 162 height 27
type textarea "x"
type textarea "Kolpak walk-in freezer is temping above 30 NTE: $500 PO # 71891339"
type textarea "x"
type textarea "Kolpak walk-in freezer is temping above 30 NTE: $500 PO # 71891339"
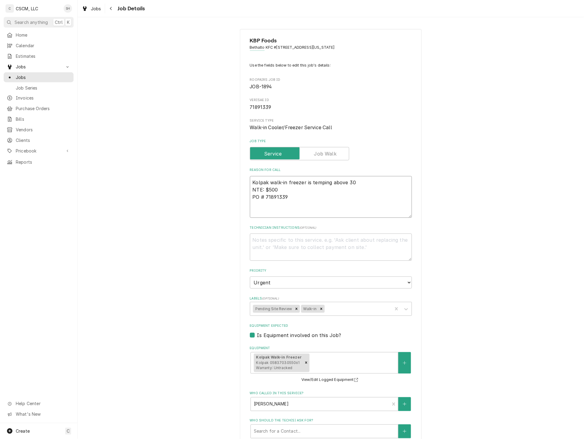
type textarea "x"
type textarea "Kolpak walk-in freezer is temping above 30 NTE: $500 PO # 71891339 b"
type textarea "x"
type textarea "Kolpak walk-in freezer is temping above 30 NTE: $500 PO # 71891339 bi"
type textarea "x"
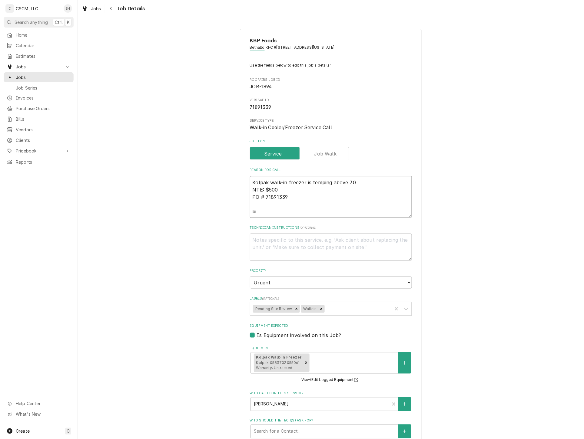
type textarea "Kolpak walk-in freezer is temping above 30 NTE: $500 PO # 71891339 bil"
type textarea "x"
type textarea "Kolpak walk-in freezer is temping above 30 NTE: $500 PO # 71891339 bill"
type textarea "x"
type textarea "Kolpak walk-in freezer is temping above 30 NTE: $500 PO # 71891339 bill w"
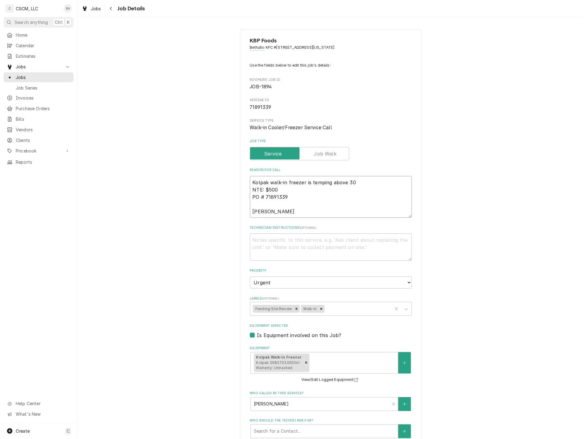
type textarea "x"
type textarea "Kolpak walk-in freezer is temping above 30 NTE: $500 PO # 71891339 bill wi"
type textarea "x"
type textarea "Kolpak walk-in freezer is temping above 30 NTE: $500 PO # 71891339 bill wit"
type textarea "x"
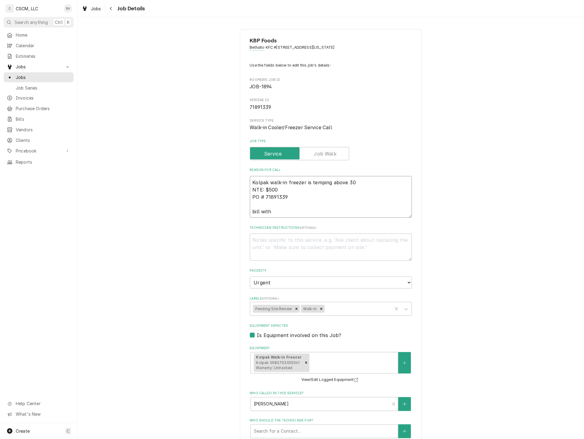
type textarea "Kolpak walk-in freezer is temping above 30 NTE: $500 PO # 71891339 bill with"
paste textarea "JOB-1942"
type textarea "x"
type textarea "Kolpak walk-in freezer is temping above 30 NTE: $500 PO # 71891339 bill with JO…"
type textarea "x"
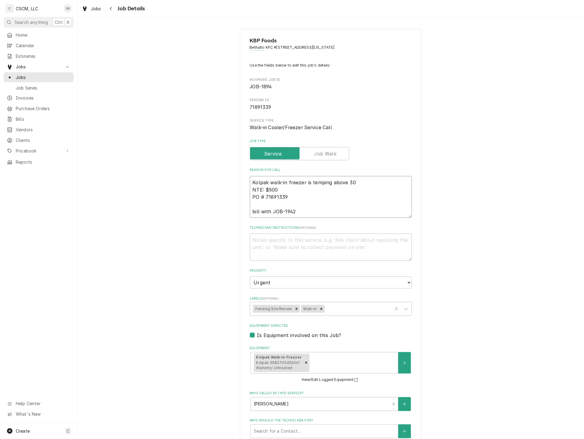
scroll to position [216, 0]
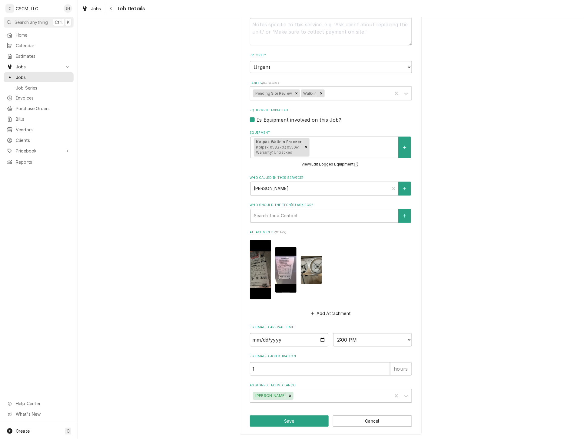
type textarea "Kolpak walk-in freezer is temping above 30 NTE: $500 PO # 71891339 bill with JO…"
click at [299, 421] on button "Save" at bounding box center [289, 421] width 79 height 11
type textarea "x"
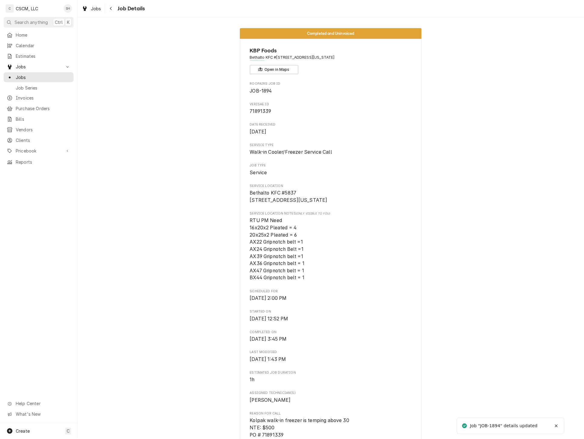
click at [114, 7] on button "Navigate back" at bounding box center [111, 9] width 10 height 10
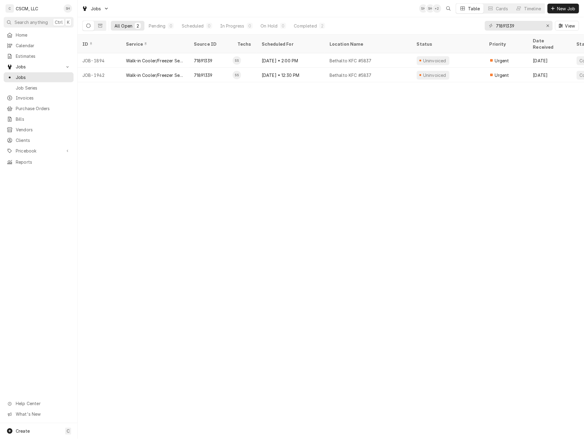
drag, startPoint x: 584, startPoint y: 168, endPoint x: 584, endPoint y: 174, distance: 5.5
click at [549, 168] on div "ID Service Source ID Techs Scheduled For Location Name Status Priority Date Rec…" at bounding box center [331, 237] width 506 height 405
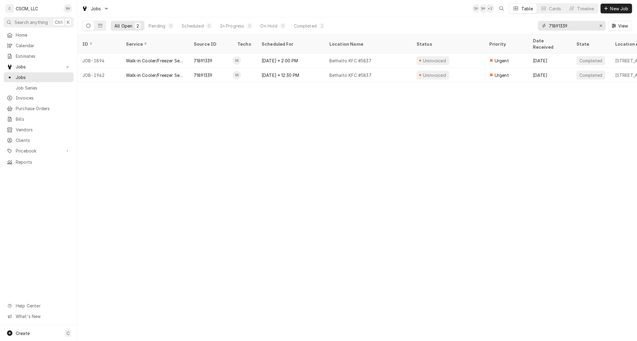
click at [584, 25] on icon "Erase input" at bounding box center [601, 26] width 3 height 4
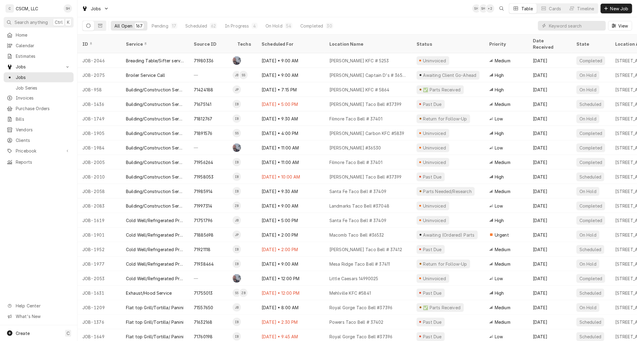
drag, startPoint x: 565, startPoint y: 31, endPoint x: 568, endPoint y: 27, distance: 5.1
click at [565, 31] on div "View" at bounding box center [585, 25] width 94 height 17
click at [568, 26] on input "Dynamic Content Wrapper" at bounding box center [576, 26] width 54 height 10
paste input "71891576"
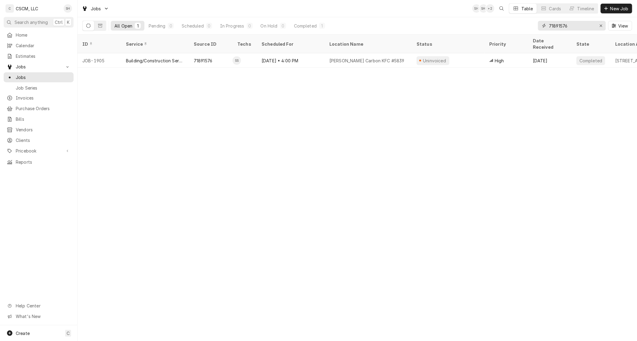
type input "71891576"
click at [568, 24] on input "71891576" at bounding box center [571, 26] width 45 height 10
click at [584, 26] on icon "Erase input" at bounding box center [601, 26] width 3 height 4
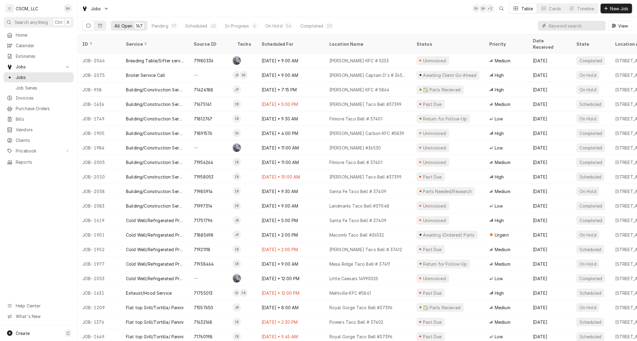
paste input "71705975"
type input "71705975"
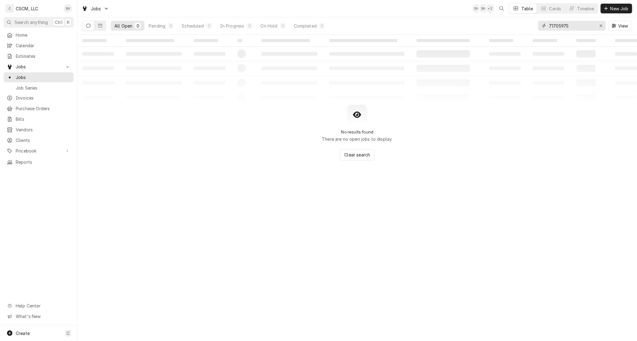
click at [574, 26] on input "71705975" at bounding box center [571, 26] width 45 height 10
click at [103, 26] on button "Dynamic Content Wrapper" at bounding box center [100, 26] width 12 height 10
click at [171, 26] on button "Finalized 0" at bounding box center [166, 26] width 34 height 10
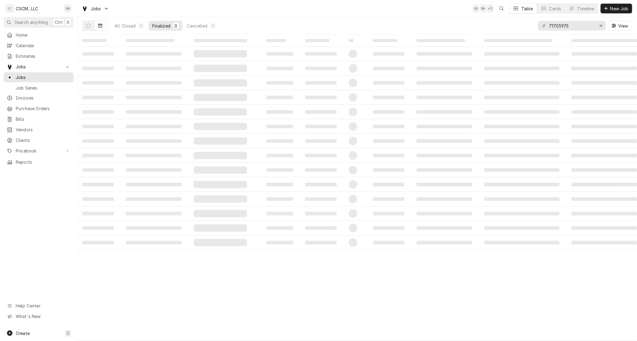
click at [191, 25] on div "Cancelled" at bounding box center [197, 26] width 21 height 6
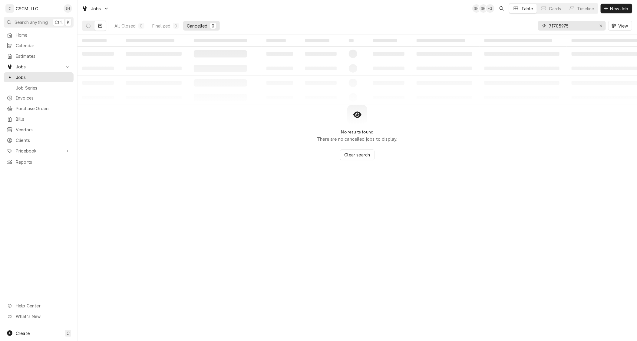
click at [574, 25] on input "71705975" at bounding box center [571, 26] width 45 height 10
click at [548, 23] on div "71705975" at bounding box center [572, 26] width 68 height 10
click at [158, 26] on div "Finalized" at bounding box center [161, 26] width 18 height 6
click at [131, 26] on div "All Closed" at bounding box center [125, 26] width 22 height 6
click at [102, 26] on icon "Dynamic Content Wrapper" at bounding box center [100, 26] width 4 height 4
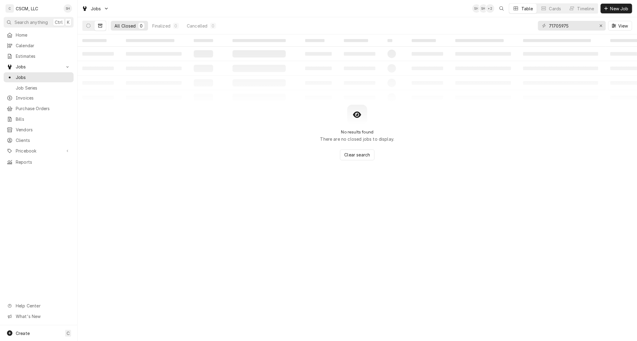
click at [90, 27] on icon "Dynamic Content Wrapper" at bounding box center [88, 26] width 4 height 4
click at [98, 25] on icon "Dynamic Content Wrapper" at bounding box center [100, 26] width 4 height 4
click at [92, 25] on button "Dynamic Content Wrapper" at bounding box center [89, 26] width 12 height 10
click at [584, 28] on div "Erase input" at bounding box center [601, 26] width 6 height 6
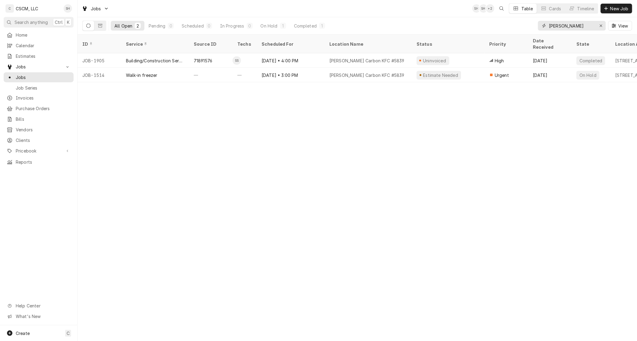
type input "glen"
click at [574, 25] on input "glen" at bounding box center [571, 26] width 45 height 10
click at [584, 24] on icon "Erase input" at bounding box center [601, 26] width 3 height 4
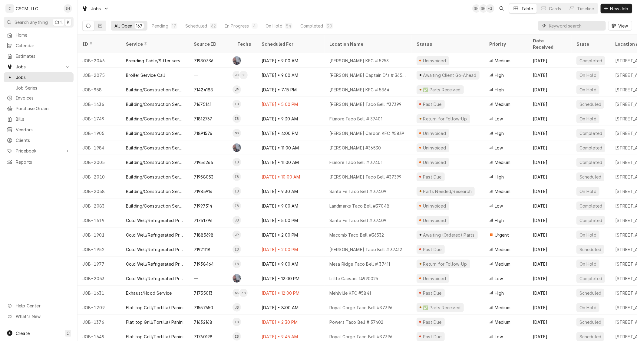
click at [581, 29] on input "Dynamic Content Wrapper" at bounding box center [576, 26] width 54 height 10
click at [584, 28] on input "Dynamic Content Wrapper" at bounding box center [576, 26] width 54 height 10
paste input "71939438"
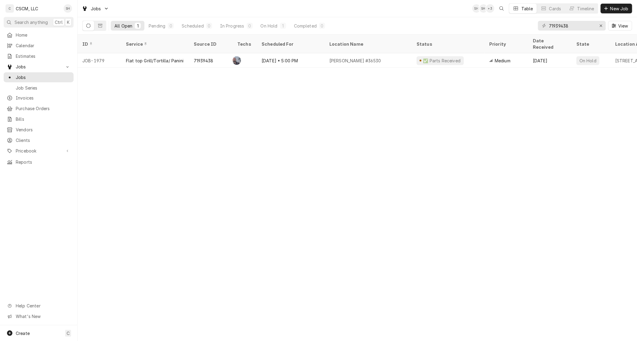
click at [525, 184] on div "ID Service Source ID Techs Scheduled For Location Name Status Priority Date Rec…" at bounding box center [358, 188] width 560 height 307
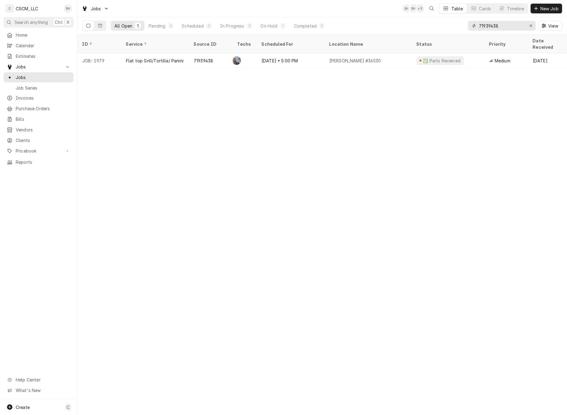
click at [504, 25] on input "71939438" at bounding box center [501, 26] width 45 height 10
paste input "86763"
type input "71986763"
click at [531, 28] on div "Erase input" at bounding box center [531, 26] width 6 height 6
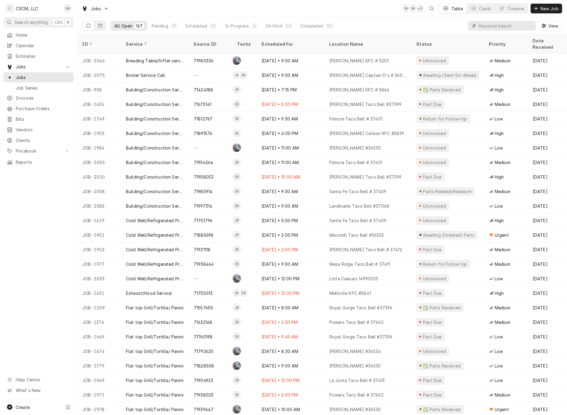
click at [497, 27] on input "Dynamic Content Wrapper" at bounding box center [506, 26] width 54 height 10
paste input "71828508"
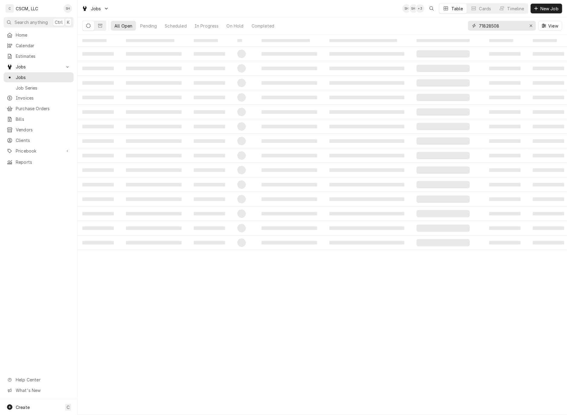
type input "71828508"
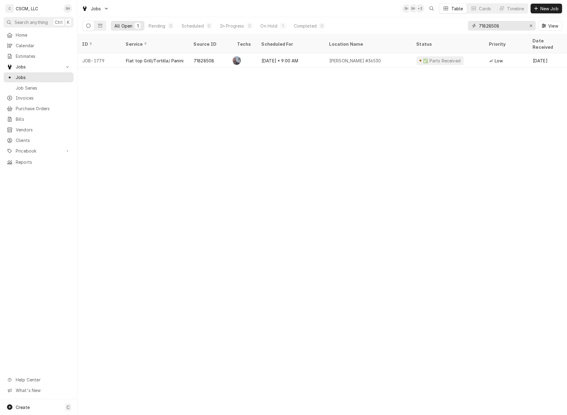
click at [531, 28] on div "Erase input" at bounding box center [531, 26] width 6 height 6
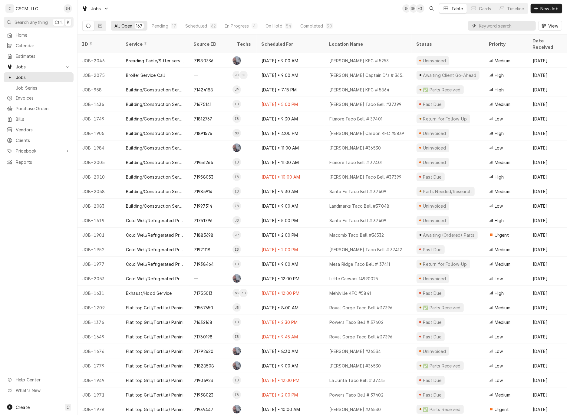
click at [499, 25] on input "Dynamic Content Wrapper" at bounding box center [506, 26] width 54 height 10
click at [499, 19] on div "View" at bounding box center [515, 25] width 94 height 17
click at [493, 27] on input "Dynamic Content Wrapper" at bounding box center [506, 26] width 54 height 10
paste input "71939447"
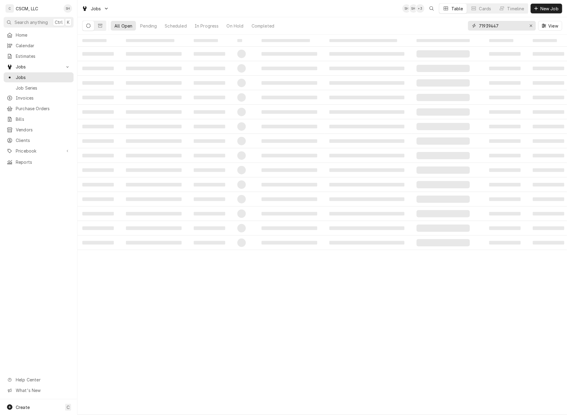
type input "71939447"
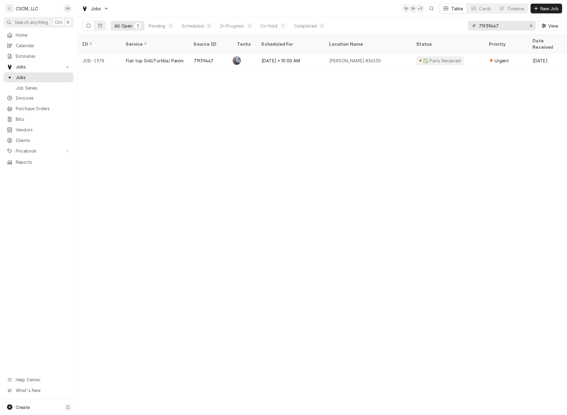
click at [530, 25] on icon "Erase input" at bounding box center [531, 26] width 3 height 4
paste input "71812767"
click at [520, 26] on input "Dynamic Content Wrapper" at bounding box center [507, 26] width 57 height 10
type input "71812767"
click at [519, 22] on input "71812767" at bounding box center [501, 26] width 45 height 10
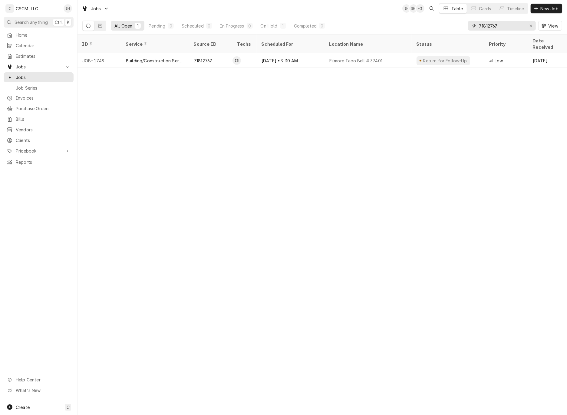
click at [531, 25] on icon "Erase input" at bounding box center [531, 26] width 2 height 2
click at [518, 26] on input "Dynamic Content Wrapper" at bounding box center [507, 26] width 57 height 10
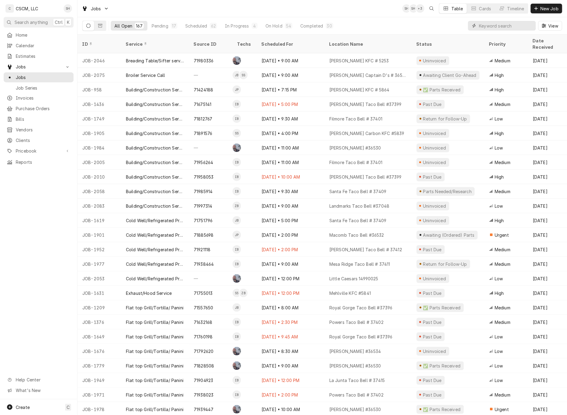
paste input "71956264"
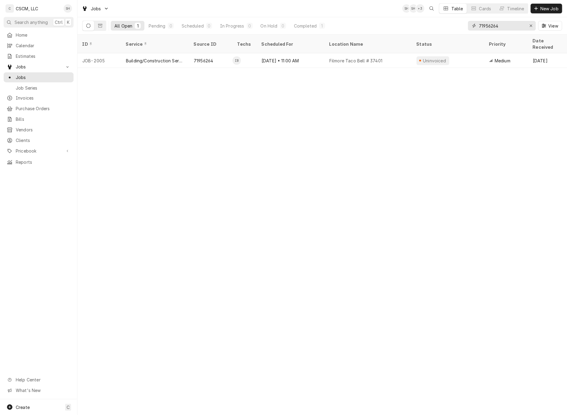
type input "71956264"
click at [531, 28] on div "Erase input" at bounding box center [531, 26] width 6 height 6
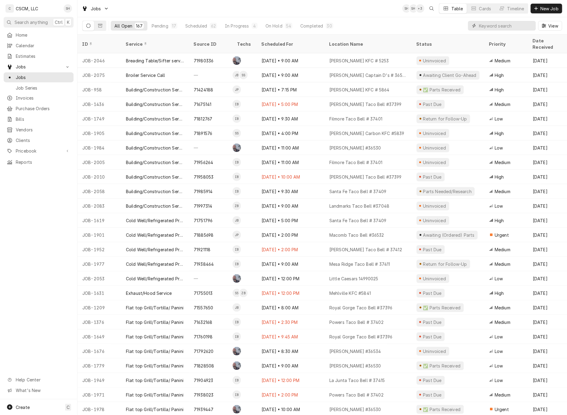
paste input "71800218"
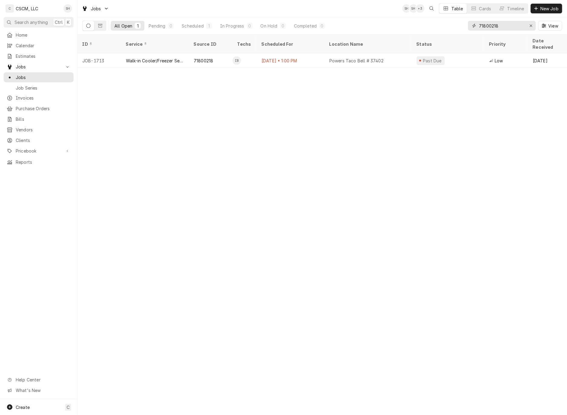
type input "71800218"
click at [530, 25] on icon "Erase input" at bounding box center [531, 26] width 3 height 4
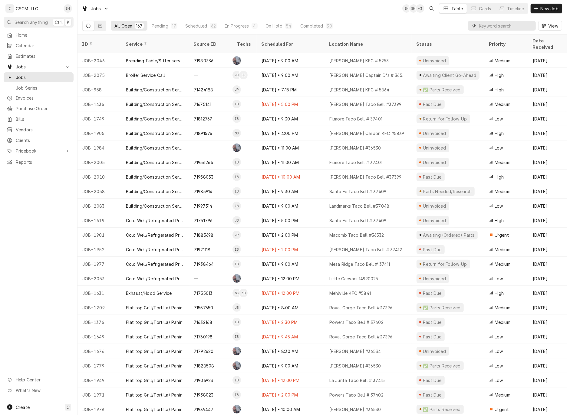
paste input "71632168"
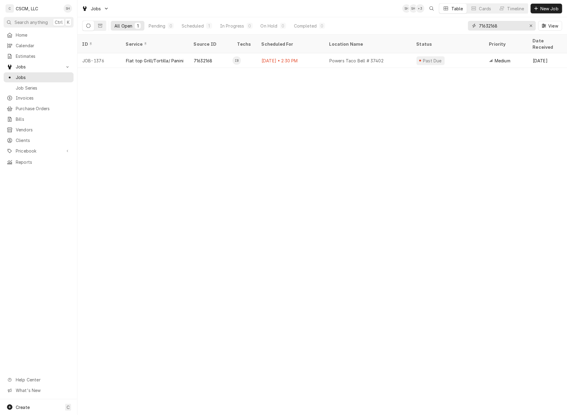
type input "71632168"
click at [530, 25] on icon "Erase input" at bounding box center [531, 26] width 3 height 4
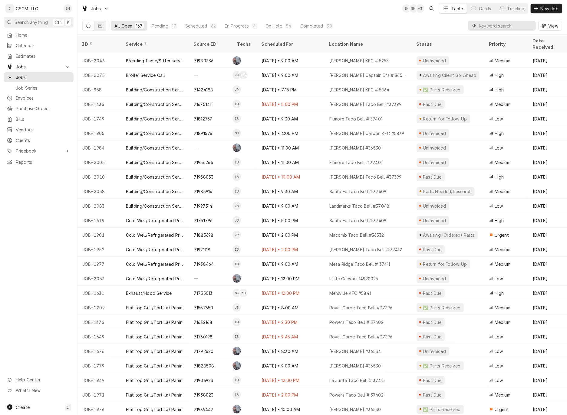
paste input "71938023"
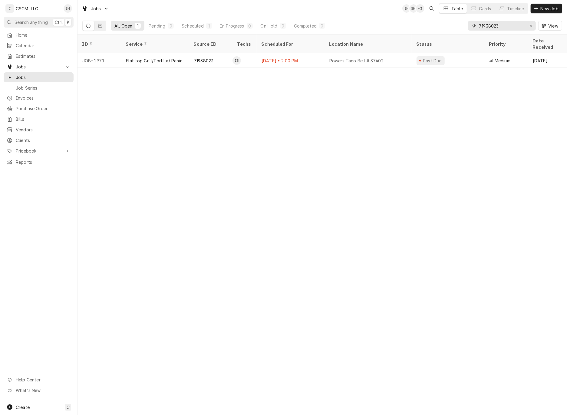
type input "71938023"
drag, startPoint x: 533, startPoint y: 28, endPoint x: 529, endPoint y: 27, distance: 4.6
click at [532, 27] on div "Erase input" at bounding box center [531, 26] width 6 height 6
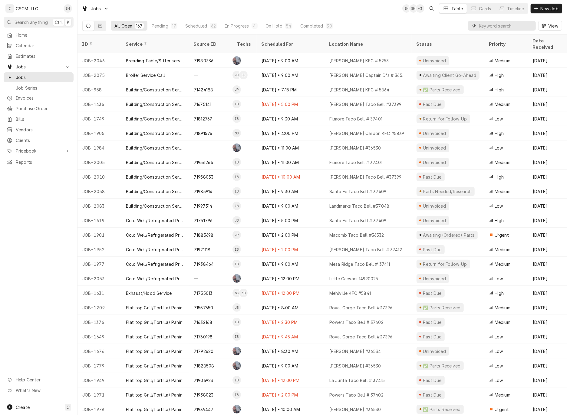
paste input "71939255"
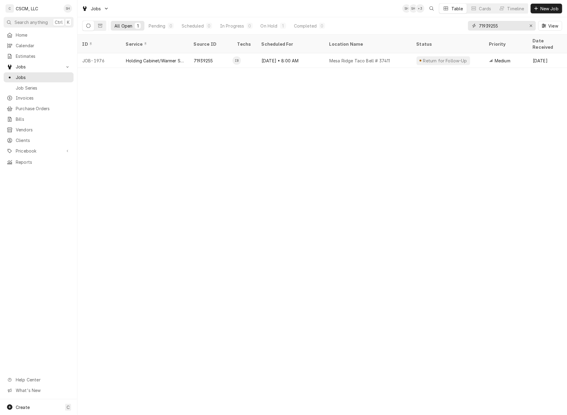
type input "71939255"
drag, startPoint x: 530, startPoint y: 25, endPoint x: 524, endPoint y: 25, distance: 6.1
click at [530, 25] on icon "Erase input" at bounding box center [531, 26] width 2 height 2
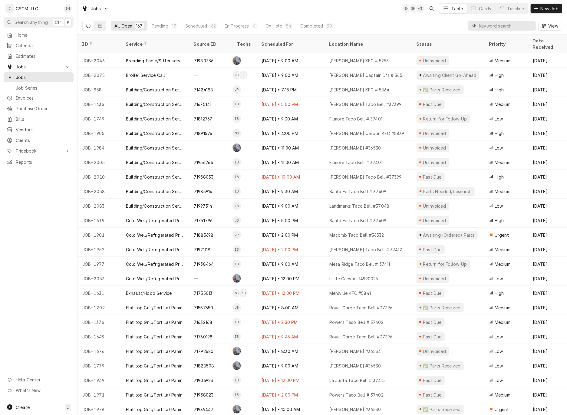
paste input "71938464"
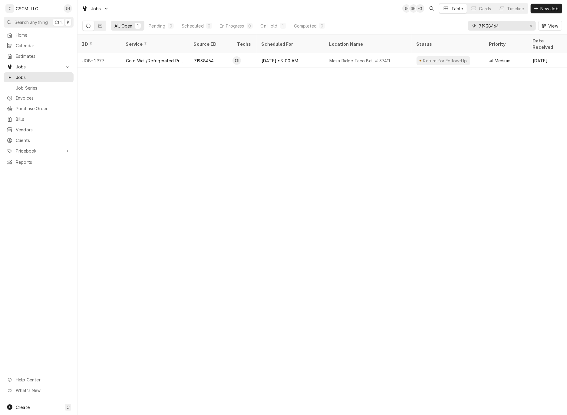
type input "71938464"
click at [531, 25] on icon "Erase input" at bounding box center [531, 26] width 2 height 2
paste input "71574576"
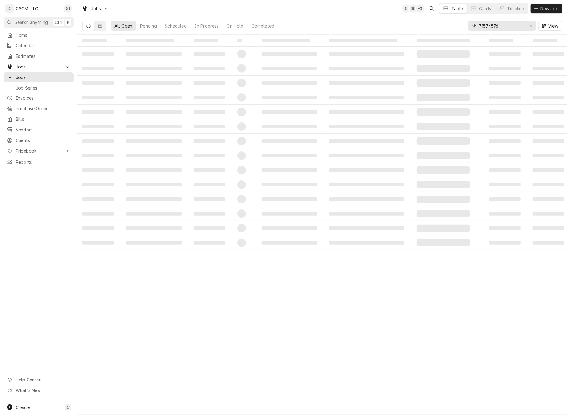
type input "71574576"
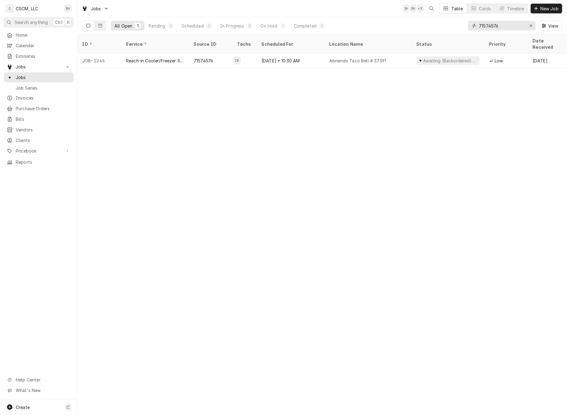
click at [531, 28] on div "Erase input" at bounding box center [531, 26] width 6 height 6
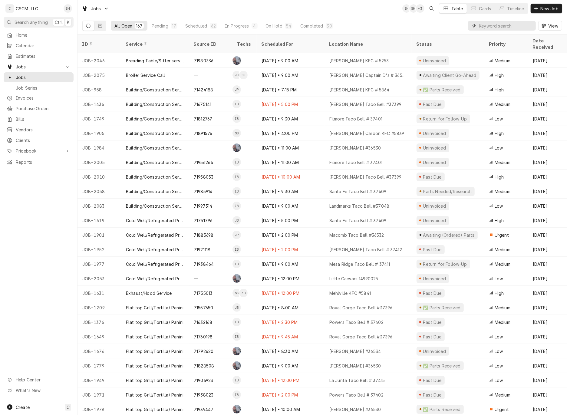
click at [496, 26] on input "Dynamic Content Wrapper" at bounding box center [506, 26] width 54 height 10
paste input "71973092"
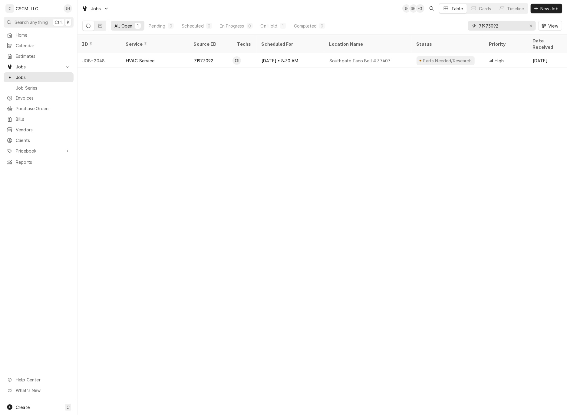
type input "71973092"
drag, startPoint x: 531, startPoint y: 27, endPoint x: 524, endPoint y: 27, distance: 6.4
click at [531, 26] on icon "Erase input" at bounding box center [531, 26] width 3 height 4
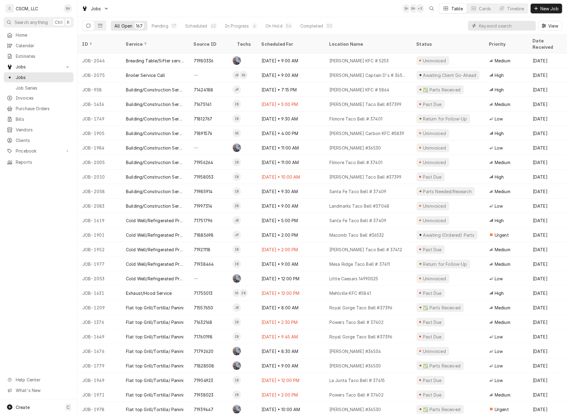
paste input "71898682"
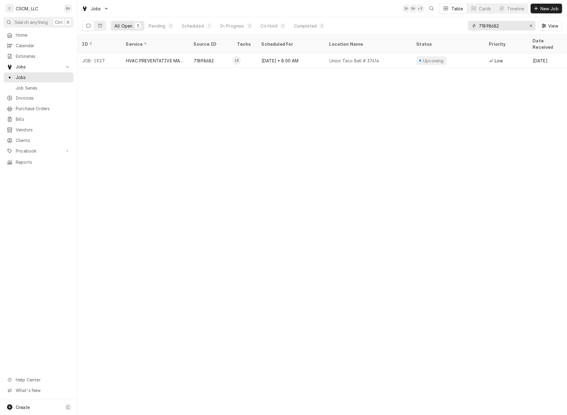
type input "71898682"
click at [530, 25] on icon "Erase input" at bounding box center [531, 26] width 3 height 4
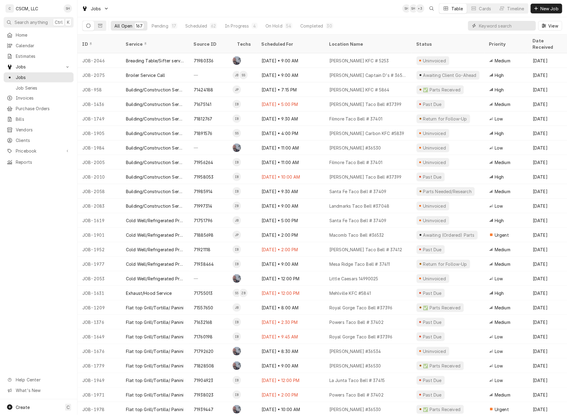
paste input "71869916"
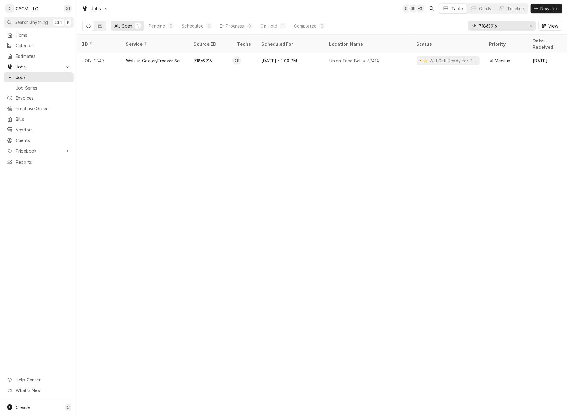
type input "71869916"
drag, startPoint x: 530, startPoint y: 25, endPoint x: 526, endPoint y: 25, distance: 4.0
click at [530, 25] on icon "Erase input" at bounding box center [531, 26] width 3 height 4
click at [500, 24] on input "Dynamic Content Wrapper" at bounding box center [507, 26] width 57 height 10
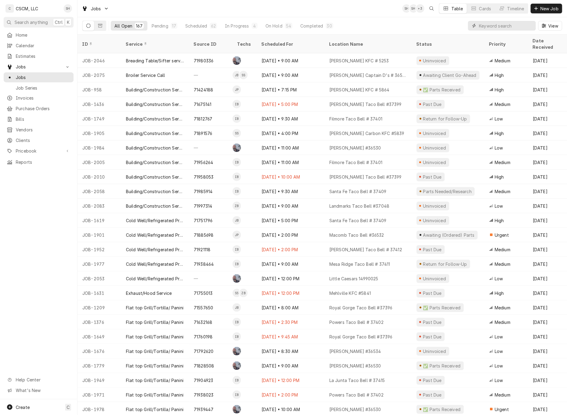
paste input "71921118"
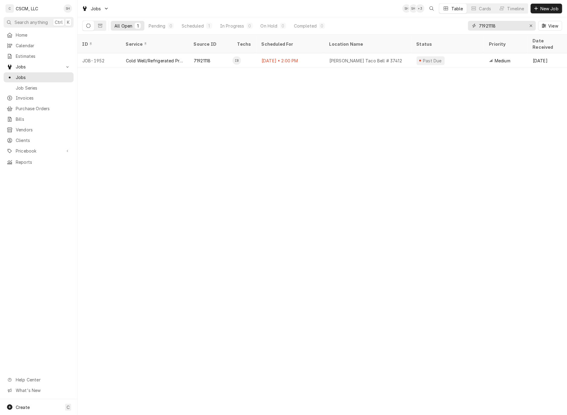
type input "71921118"
click at [316, 53] on div "Aug 1 • 2:00 PM" at bounding box center [291, 60] width 68 height 15
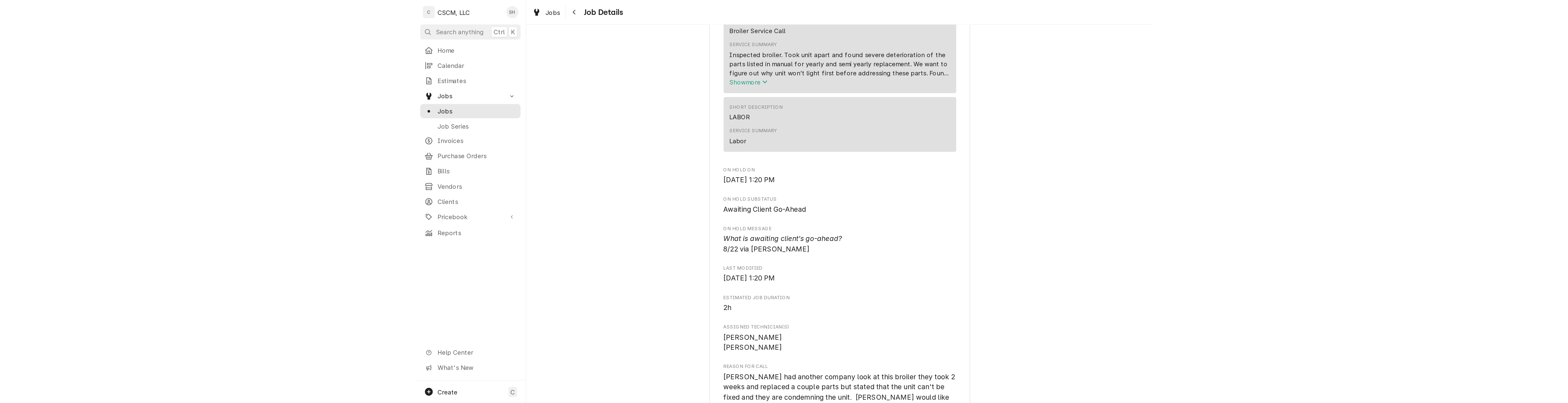
scroll to position [210, 0]
